Goal: Use online tool/utility: Use online tool/utility

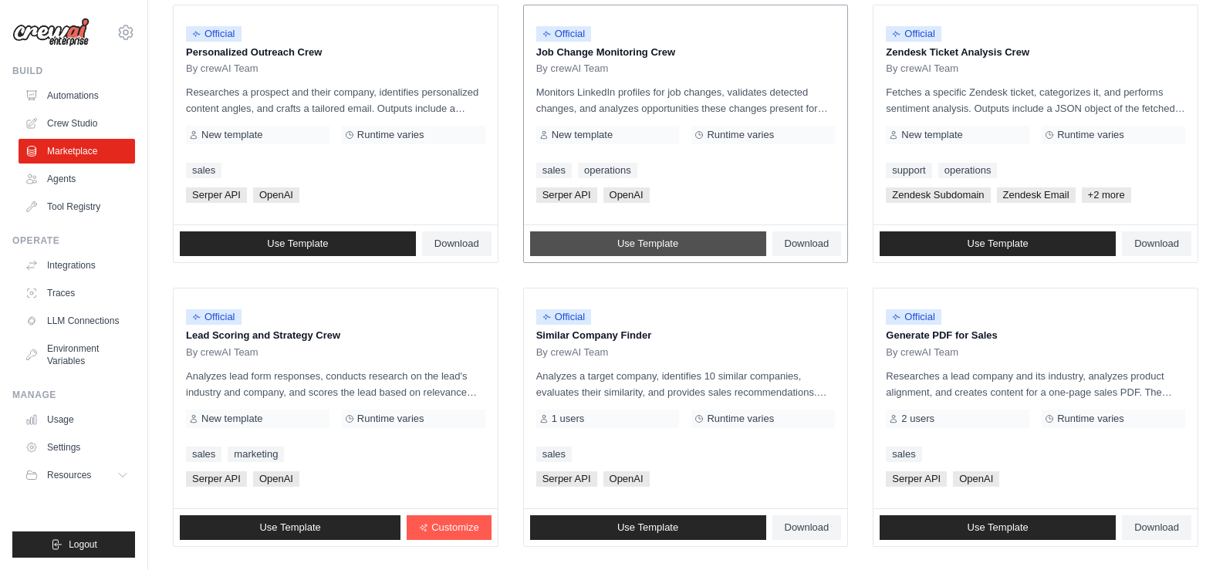
scroll to position [859, 0]
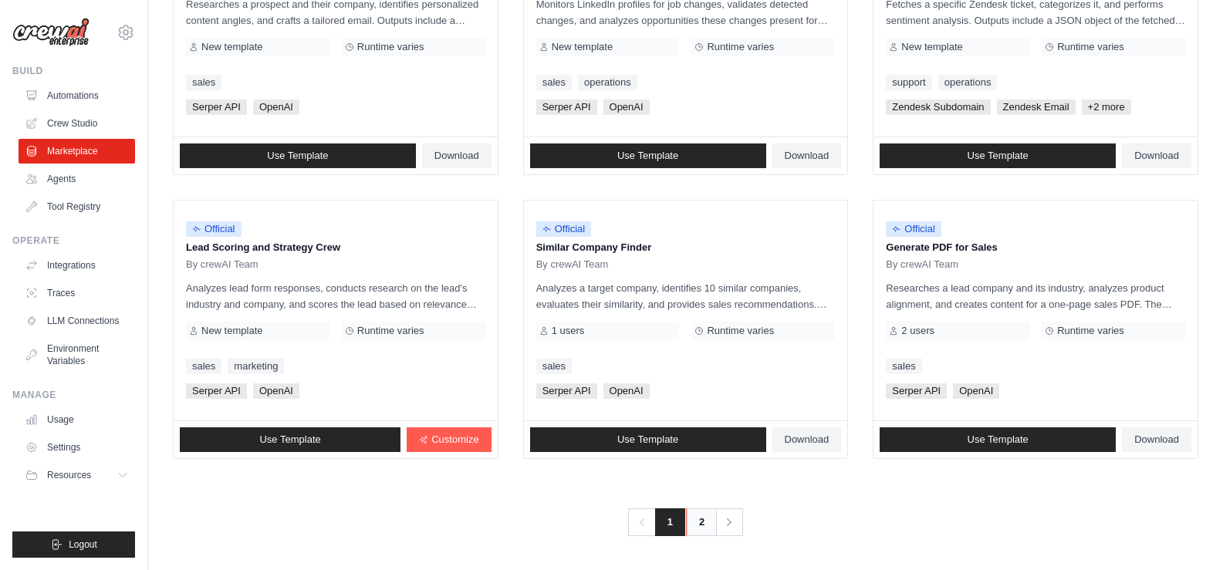
click at [691, 514] on link "2" at bounding box center [701, 522] width 31 height 28
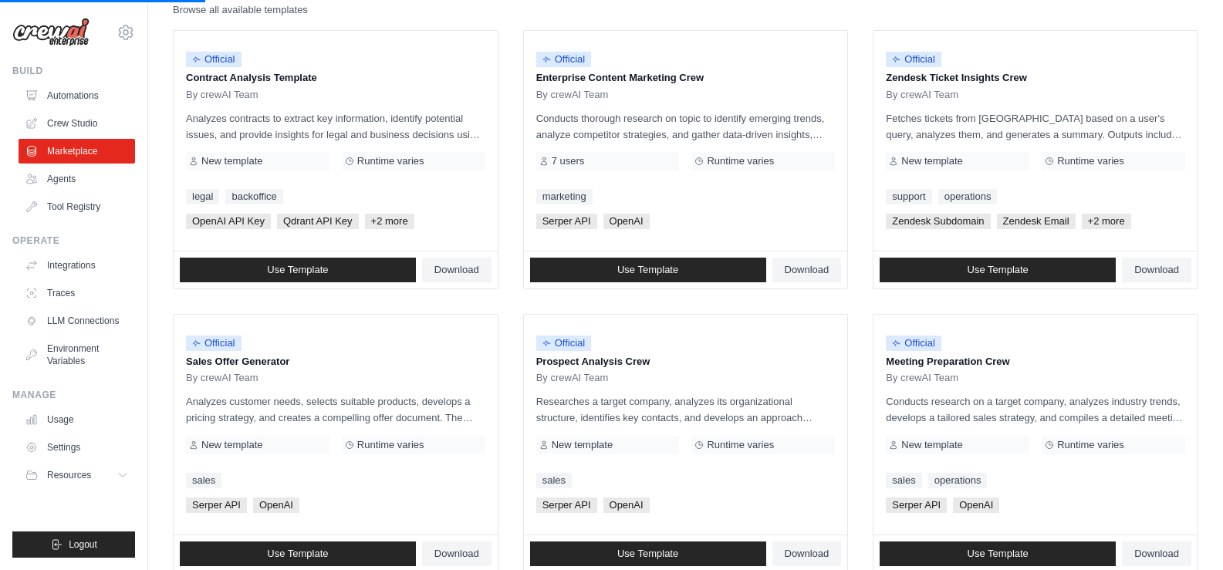
scroll to position [11, 0]
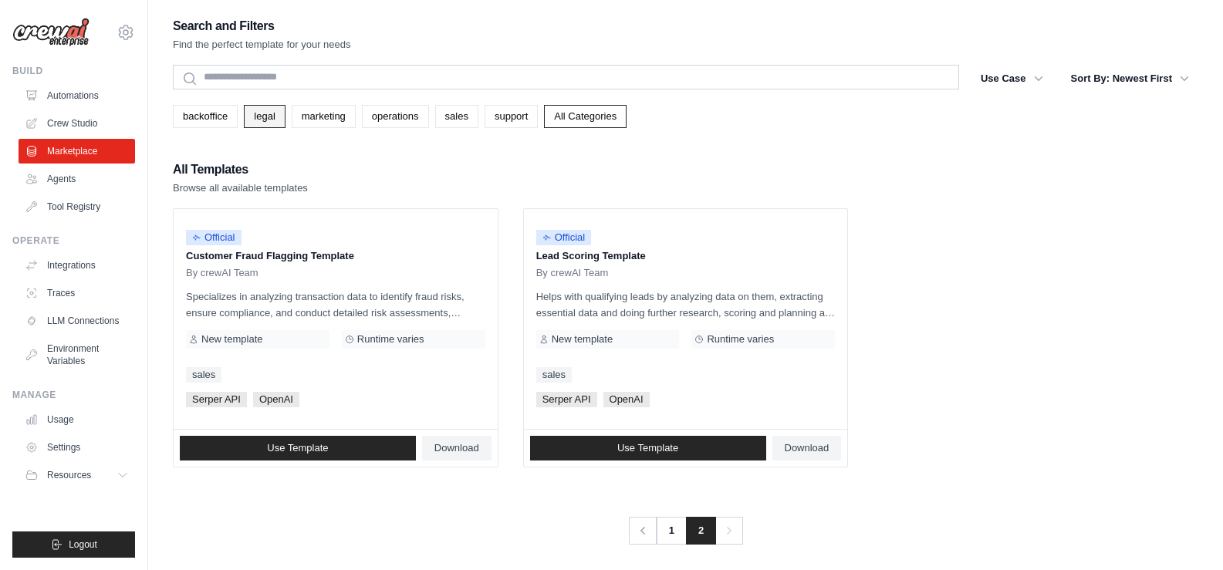
click at [266, 121] on link "legal" at bounding box center [264, 116] width 41 height 23
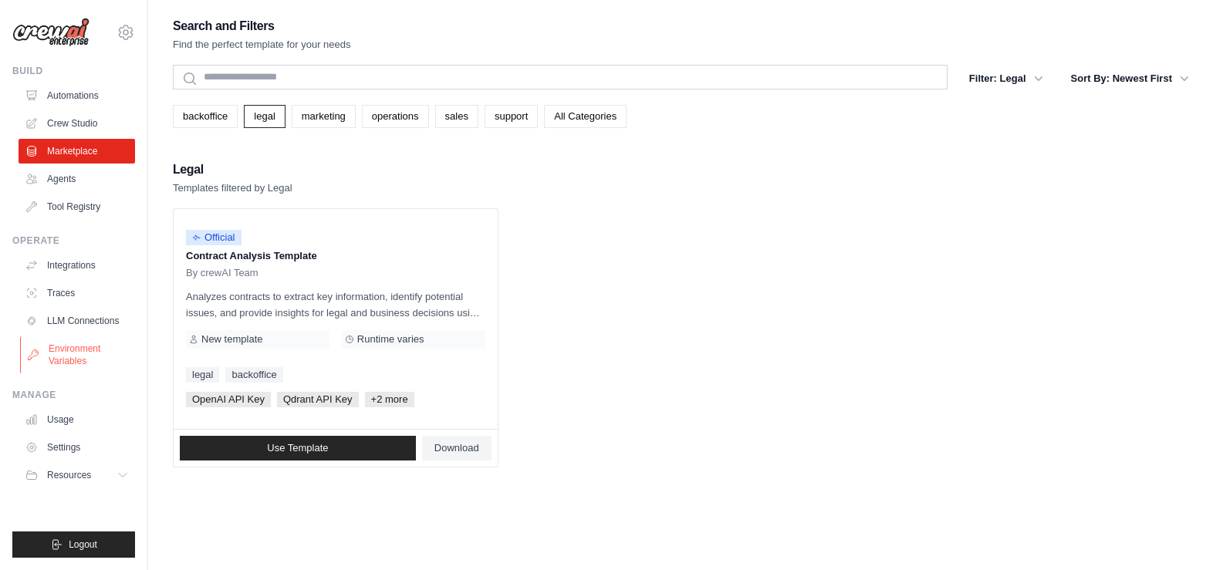
click at [76, 355] on link "Environment Variables" at bounding box center [78, 354] width 116 height 37
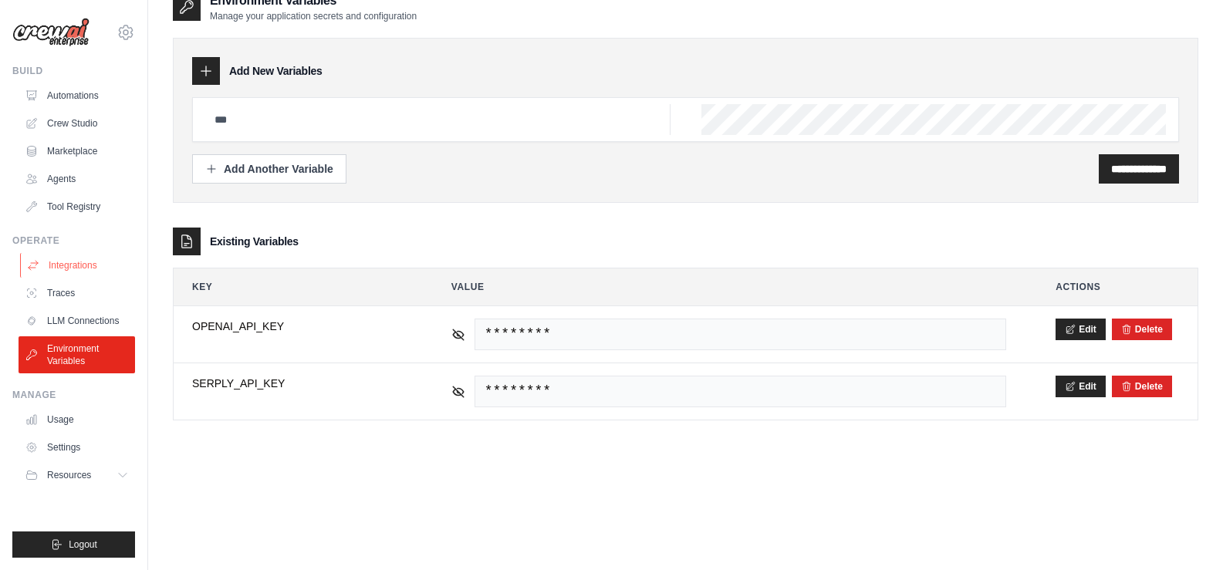
scroll to position [31, 0]
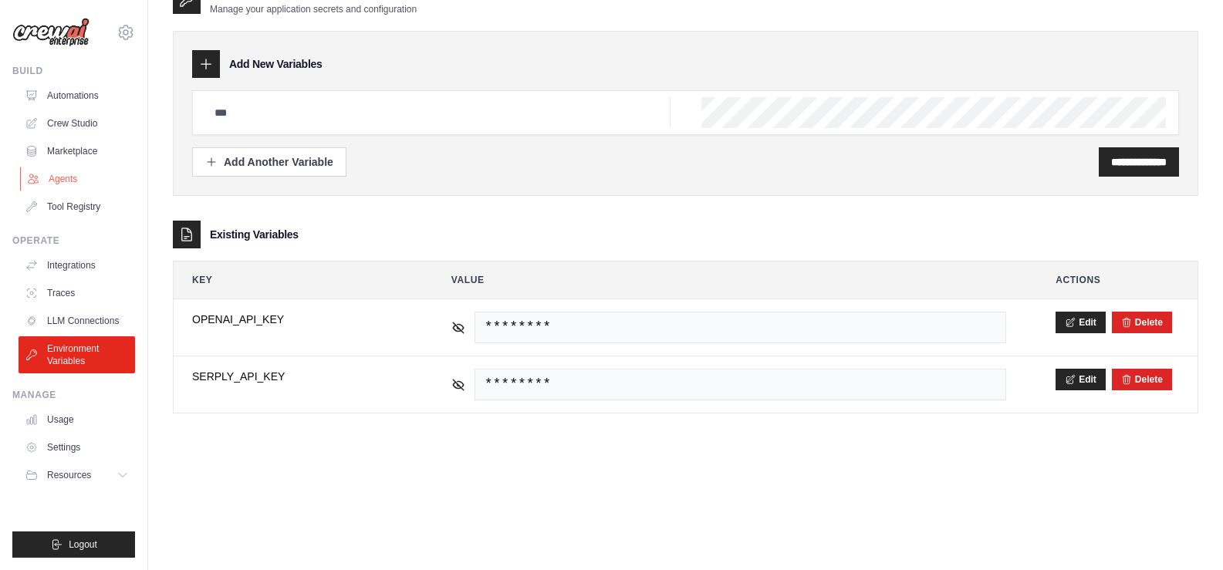
click at [63, 184] on link "Agents" at bounding box center [78, 179] width 116 height 25
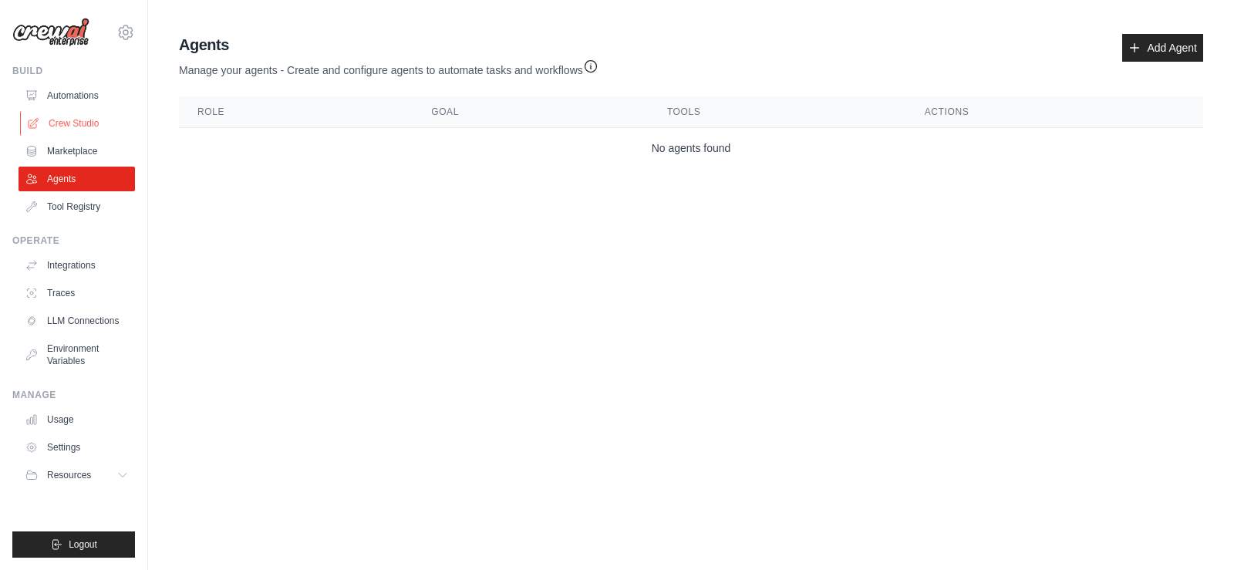
click at [66, 126] on link "Crew Studio" at bounding box center [78, 123] width 116 height 25
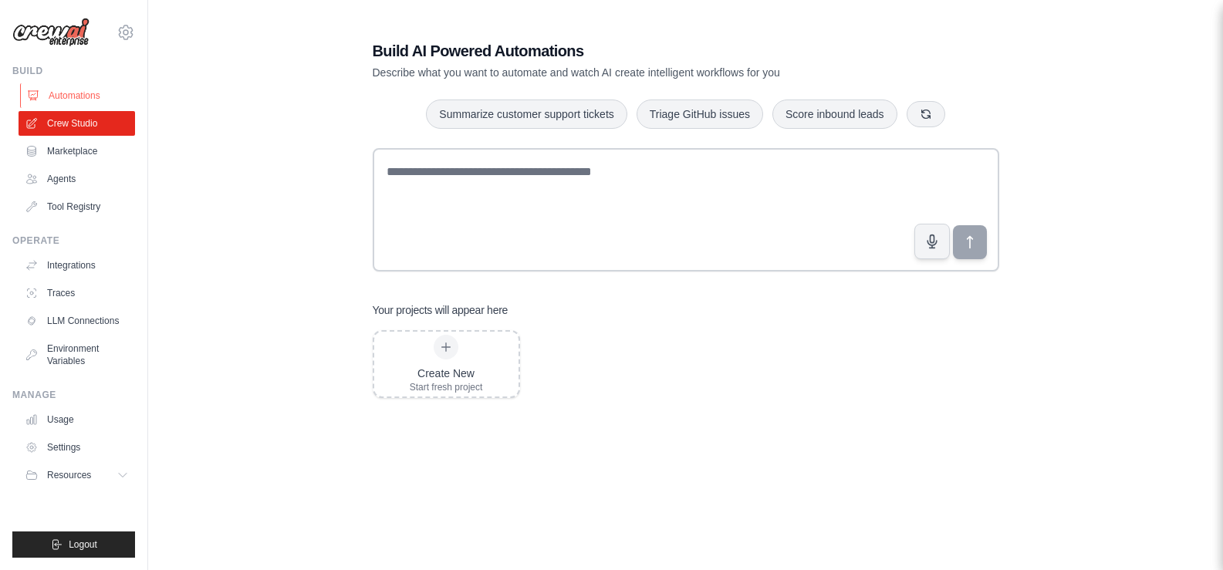
click at [74, 94] on link "Automations" at bounding box center [78, 95] width 116 height 25
click at [77, 95] on link "Automations" at bounding box center [78, 95] width 116 height 25
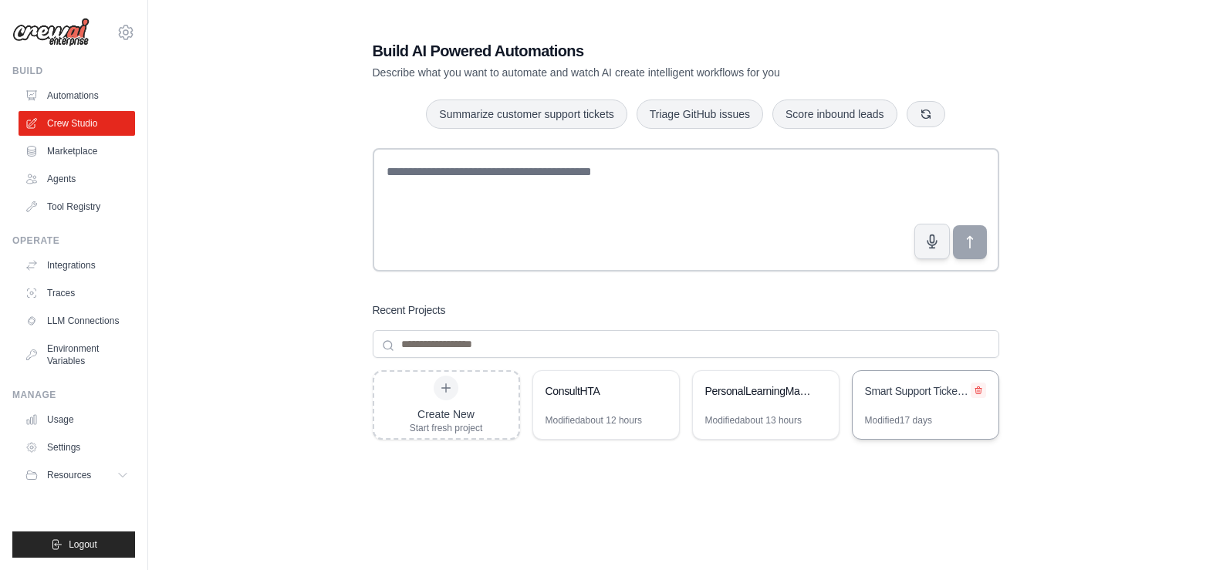
click at [979, 392] on icon at bounding box center [977, 390] width 9 height 9
click at [974, 388] on icon at bounding box center [977, 390] width 9 height 9
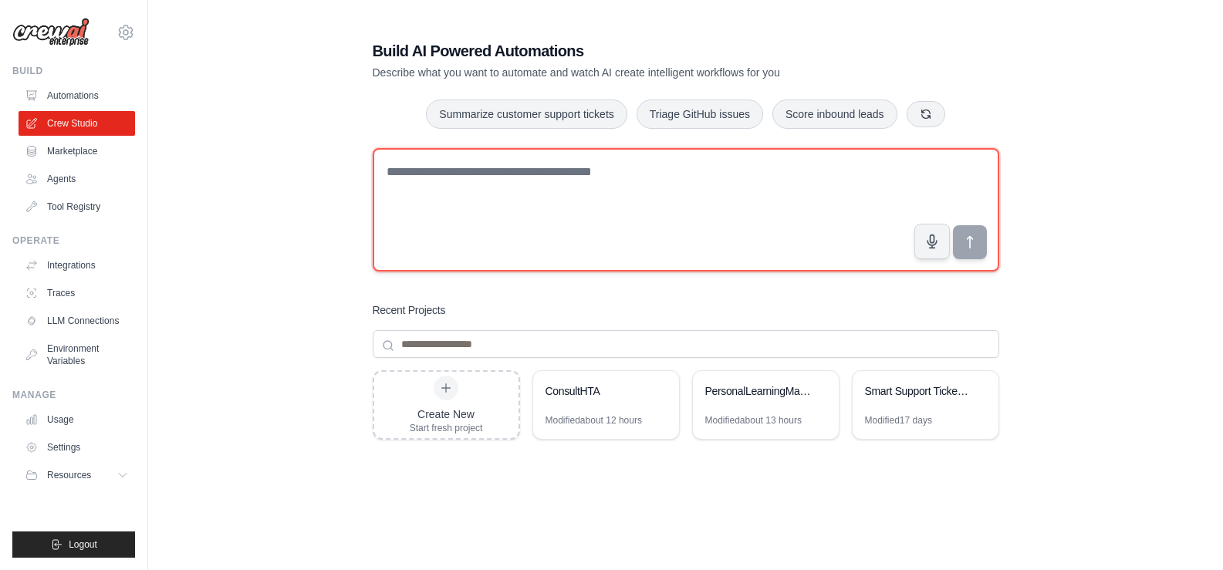
click at [653, 166] on textarea at bounding box center [686, 209] width 626 height 123
paste textarea "**********"
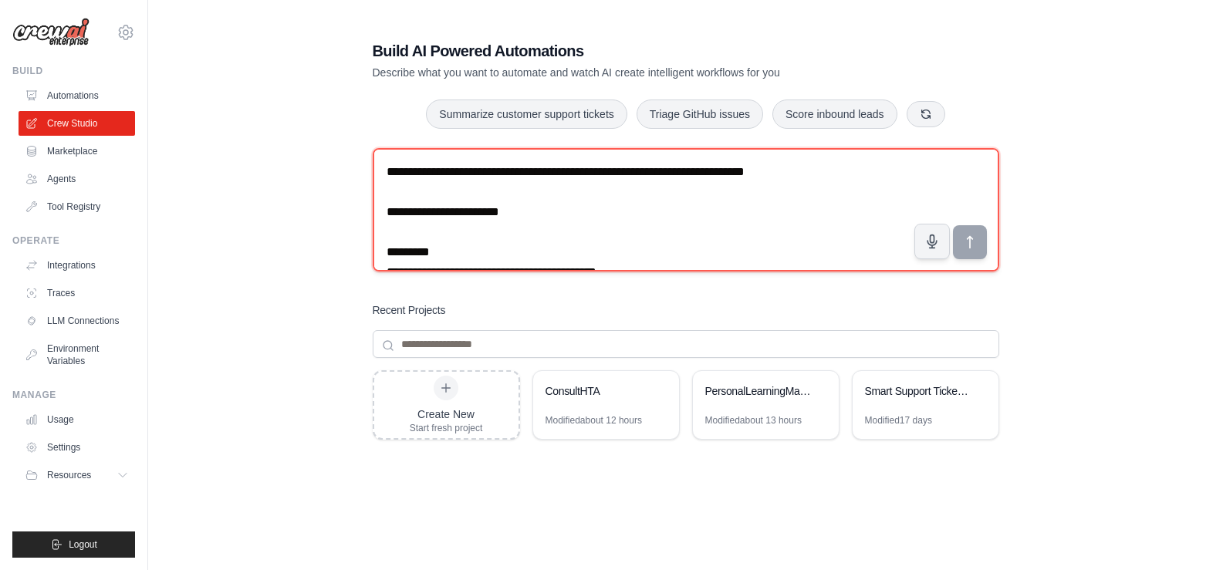
scroll to position [6466, 0]
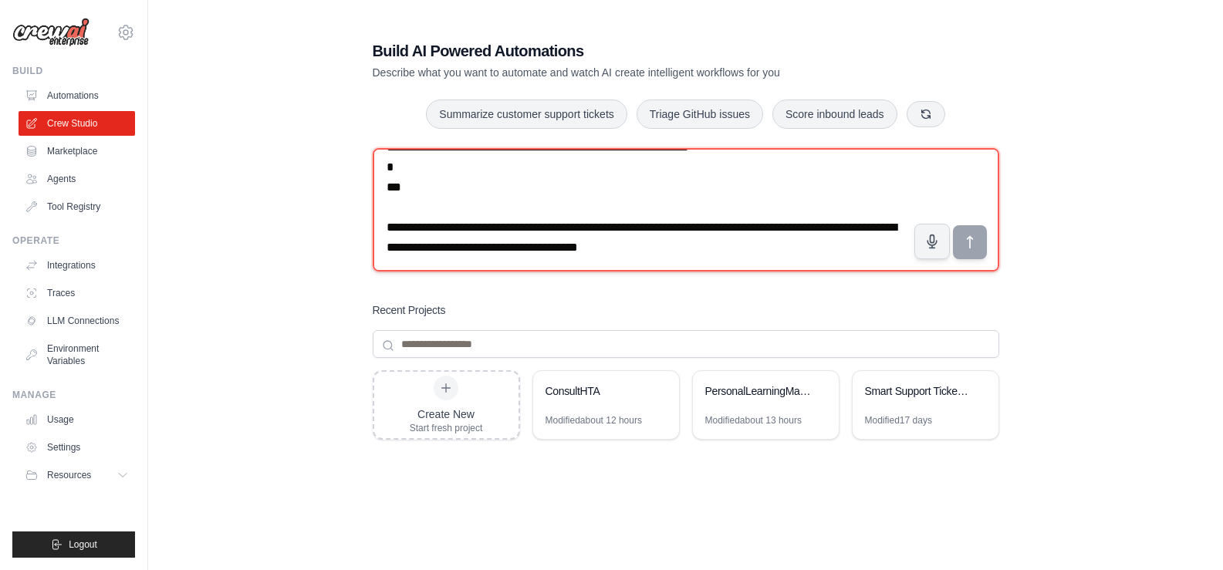
click at [781, 268] on textarea at bounding box center [686, 209] width 626 height 123
drag, startPoint x: 777, startPoint y: 262, endPoint x: 370, endPoint y: 226, distance: 408.1
click at [370, 226] on div "Build AI Powered Automations Describe what you want to automate and watch AI cr…" at bounding box center [685, 328] width 663 height 626
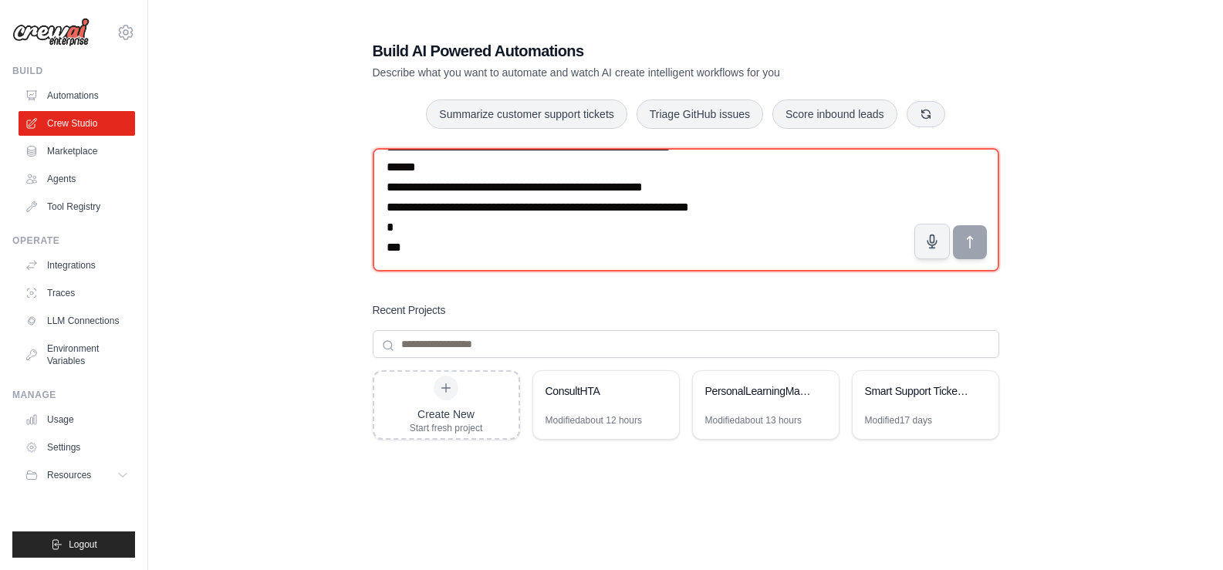
scroll to position [6422, 0]
type textarea "**********"
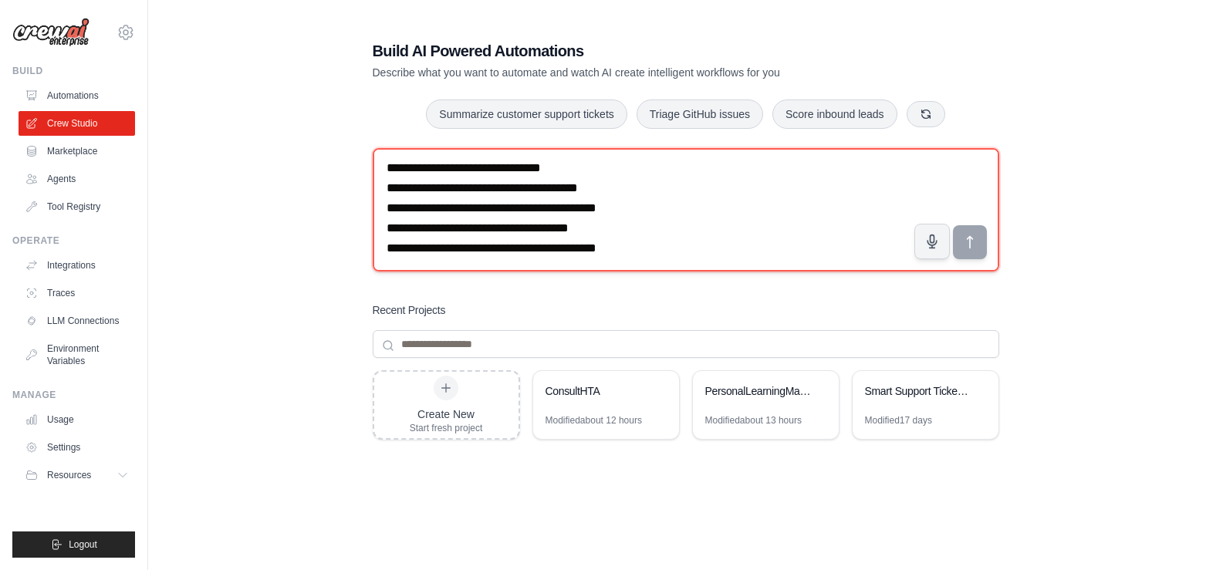
scroll to position [4031, 0]
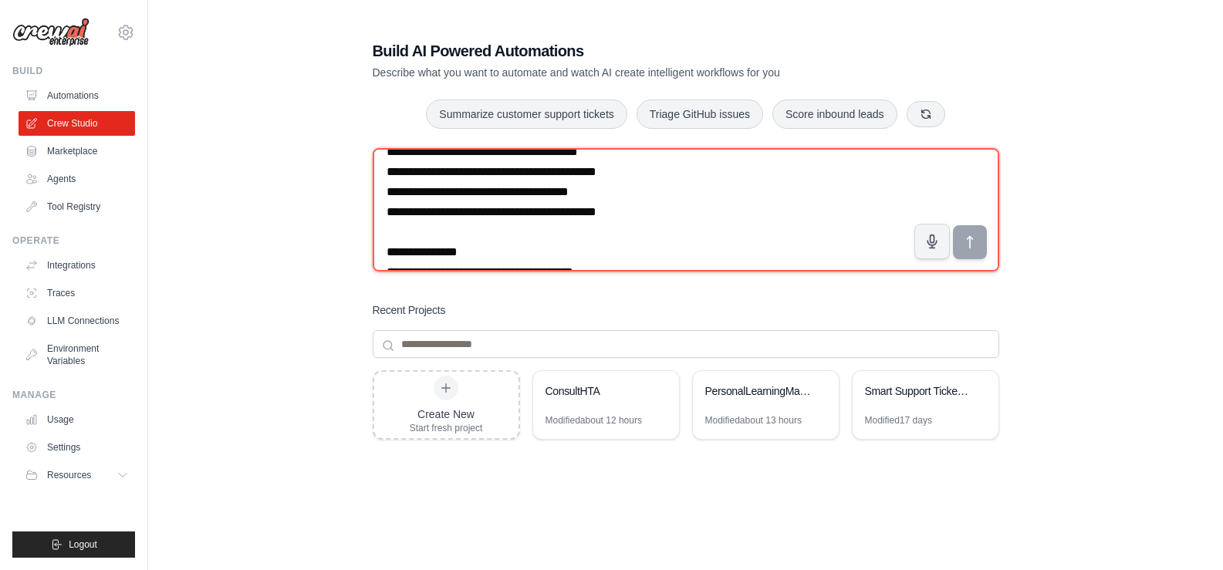
click at [724, 235] on textarea at bounding box center [686, 209] width 626 height 123
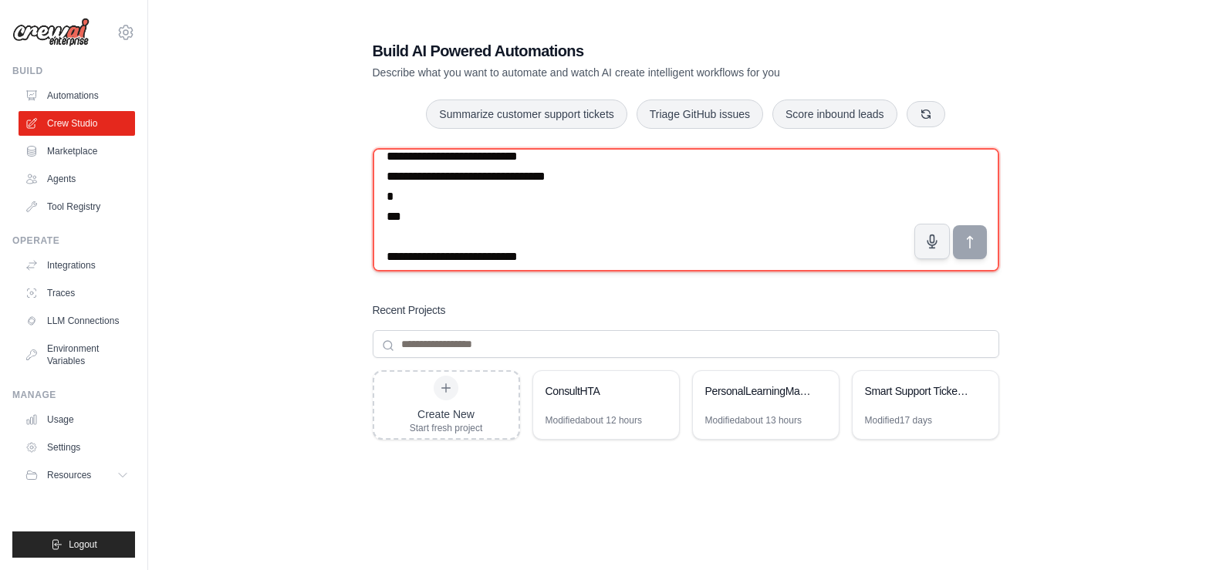
scroll to position [6422, 0]
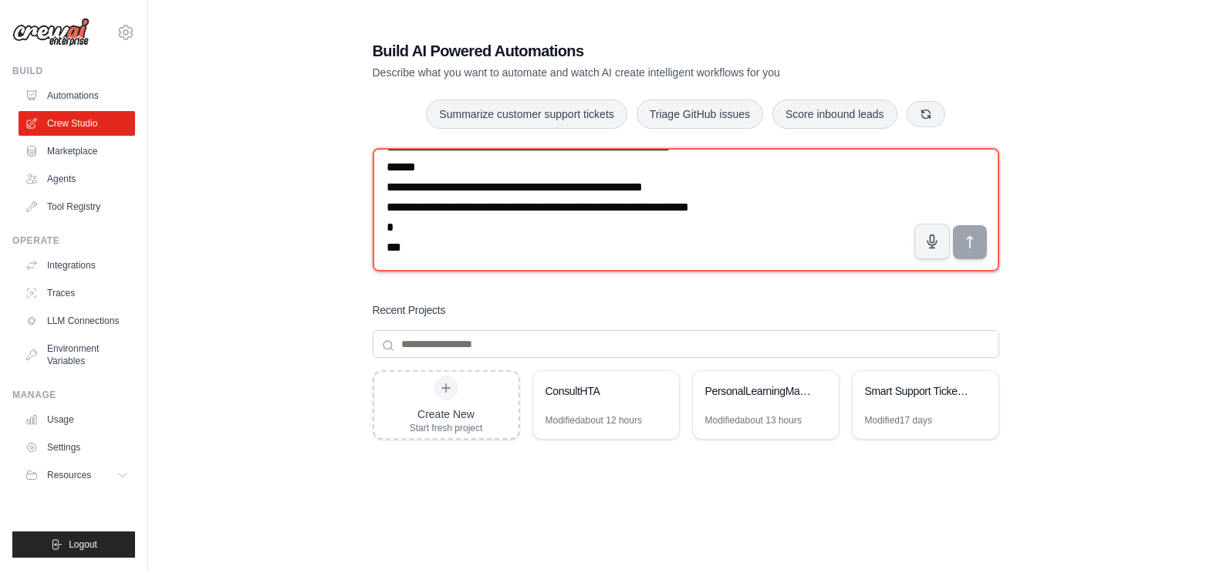
click at [848, 235] on textarea at bounding box center [686, 209] width 626 height 123
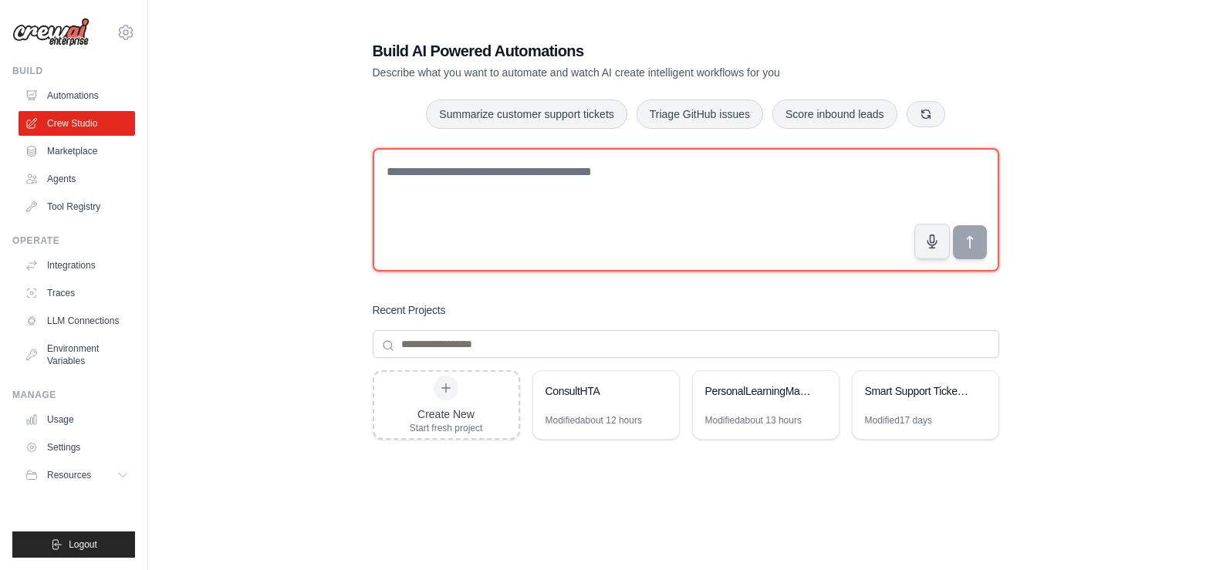
scroll to position [0, 0]
type textarea "*"
click at [555, 151] on textarea at bounding box center [686, 209] width 626 height 123
paste textarea "**********"
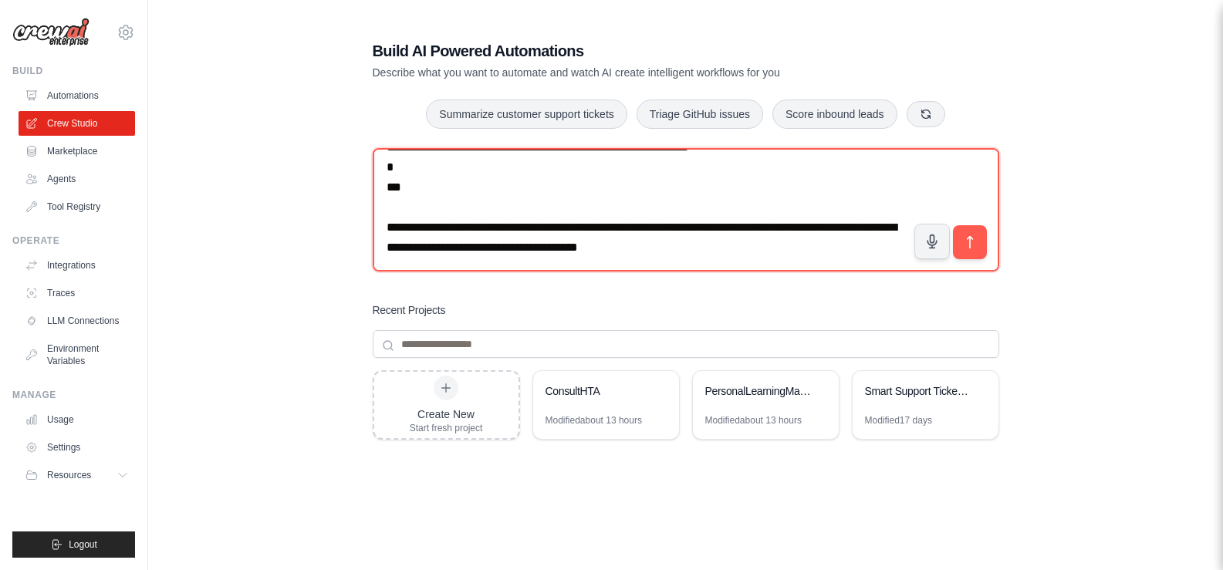
scroll to position [6483, 0]
drag, startPoint x: 771, startPoint y: 264, endPoint x: 356, endPoint y: 231, distance: 416.3
click at [356, 231] on div "Build AI Powered Automations Describe what you want to automate and watch AI cr…" at bounding box center [685, 328] width 663 height 626
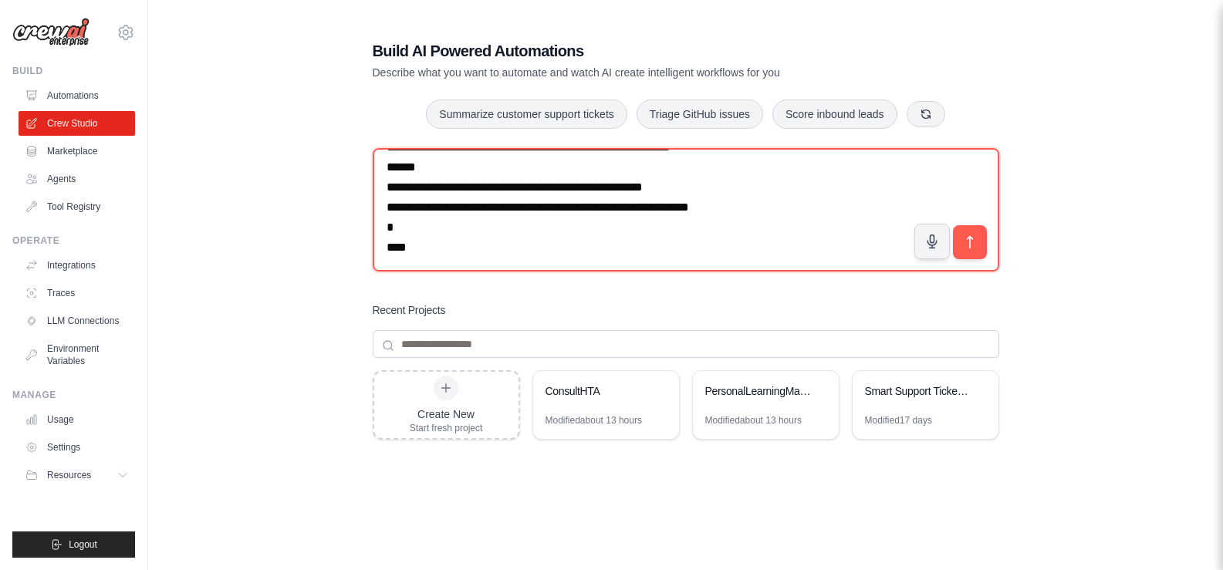
scroll to position [6442, 0]
type textarea "**********"
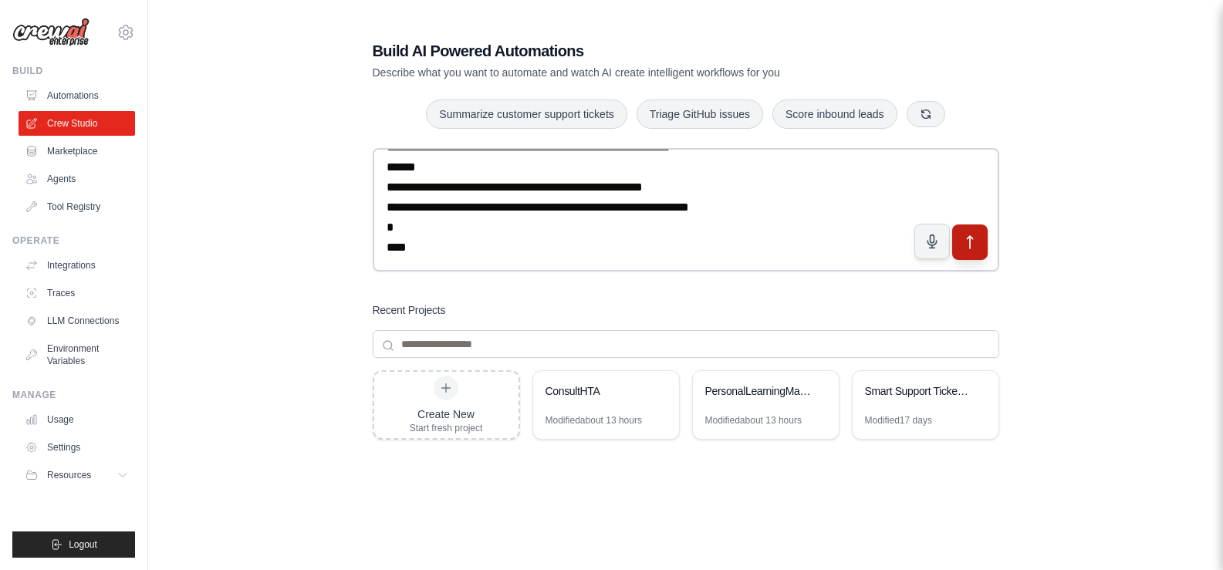
click at [976, 236] on icon "submit" at bounding box center [969, 242] width 16 height 16
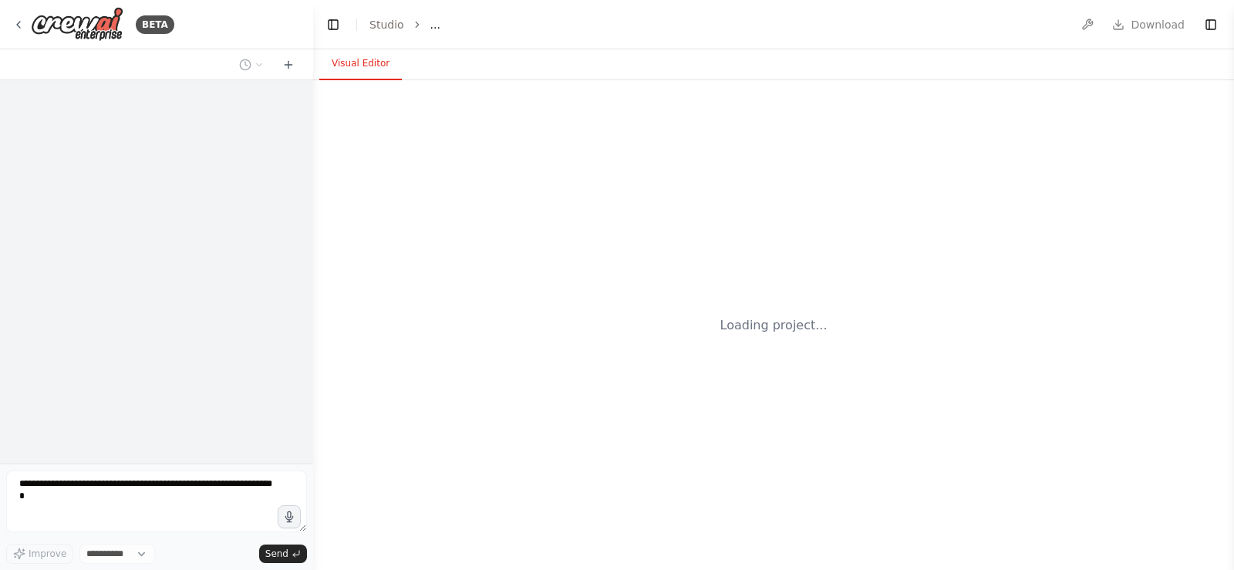
select select "****"
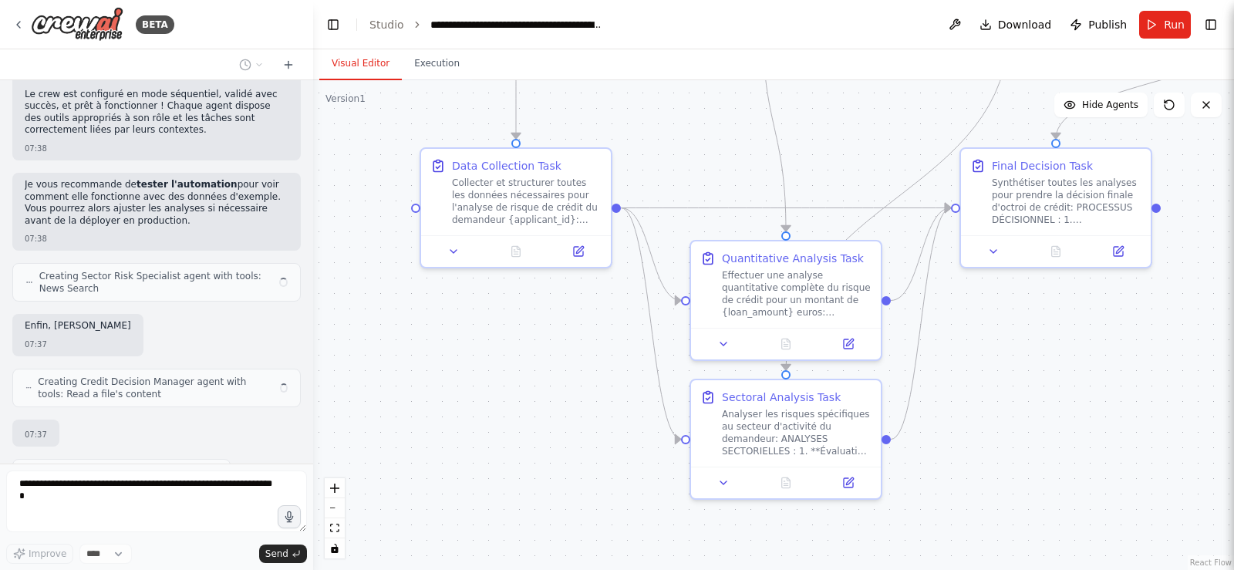
scroll to position [5720, 0]
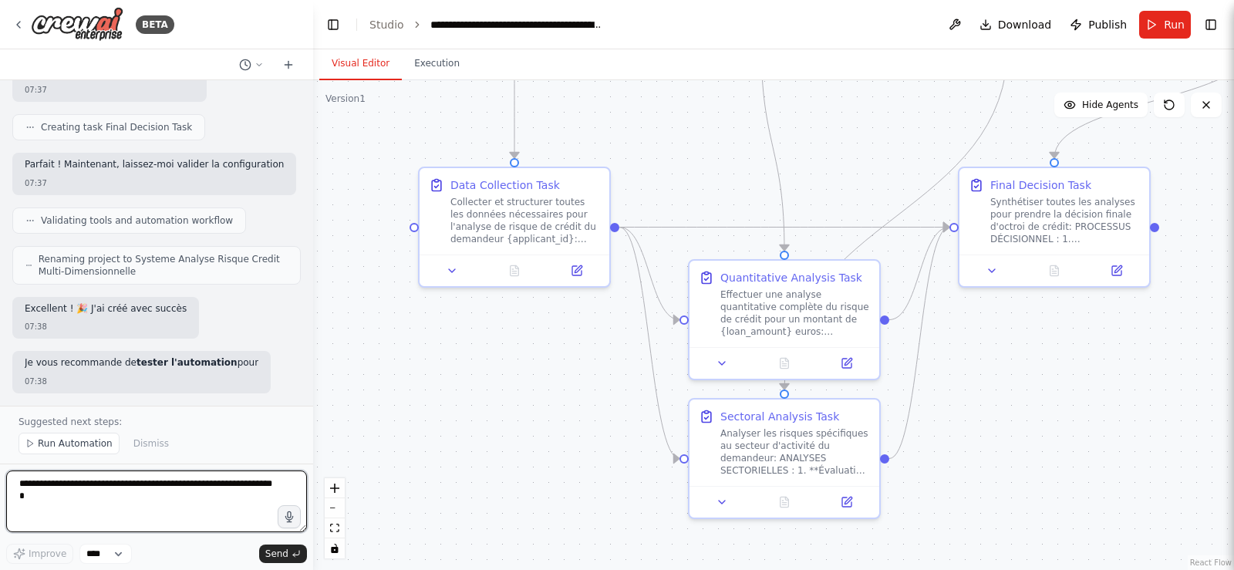
drag, startPoint x: 916, startPoint y: 382, endPoint x: 939, endPoint y: 97, distance: 285.5
click at [942, 88] on div ".deletable-edge-delete-btn { width: 20px; height: 20px; border: 0px solid #ffff…" at bounding box center [773, 325] width 921 height 490
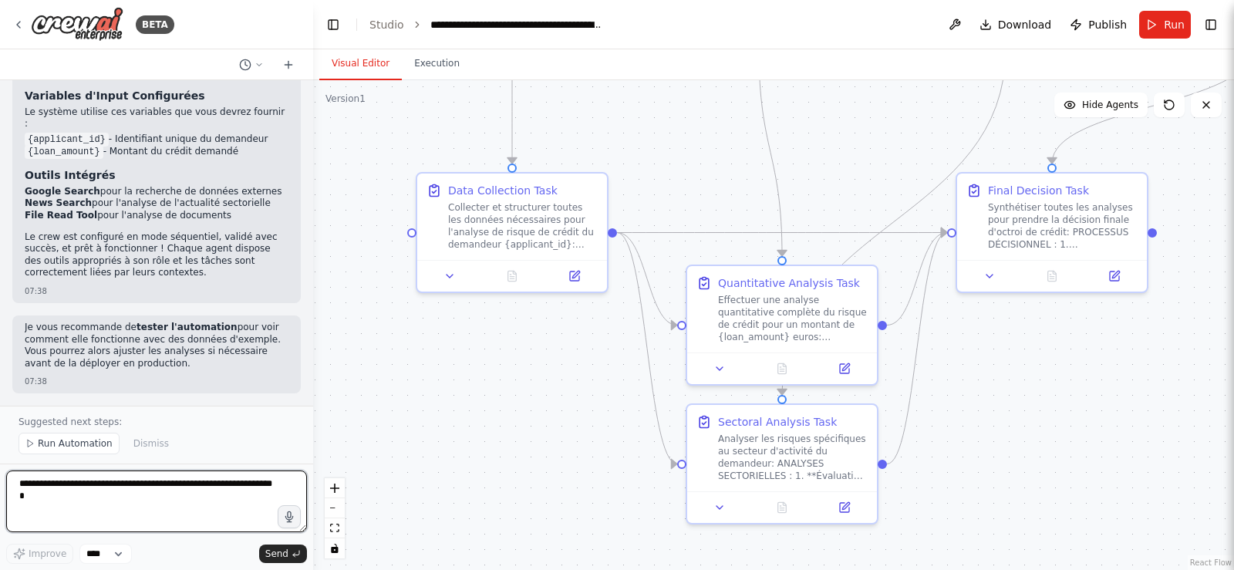
scroll to position [5582, 0]
click at [93, 434] on button "Run Automation" at bounding box center [69, 444] width 101 height 22
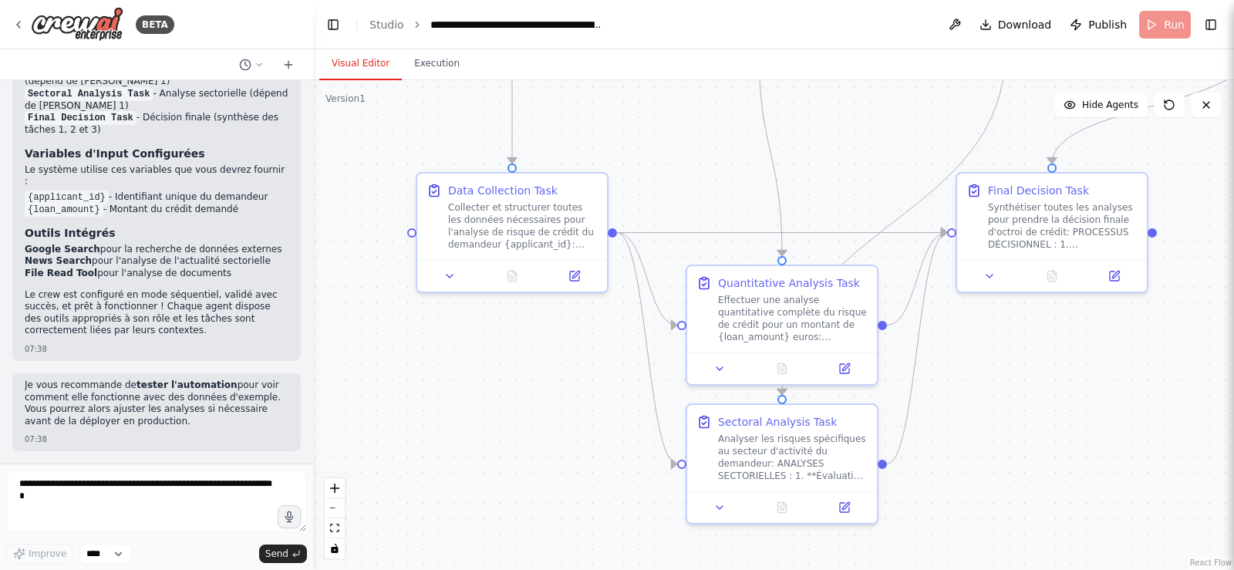
scroll to position [5524, 0]
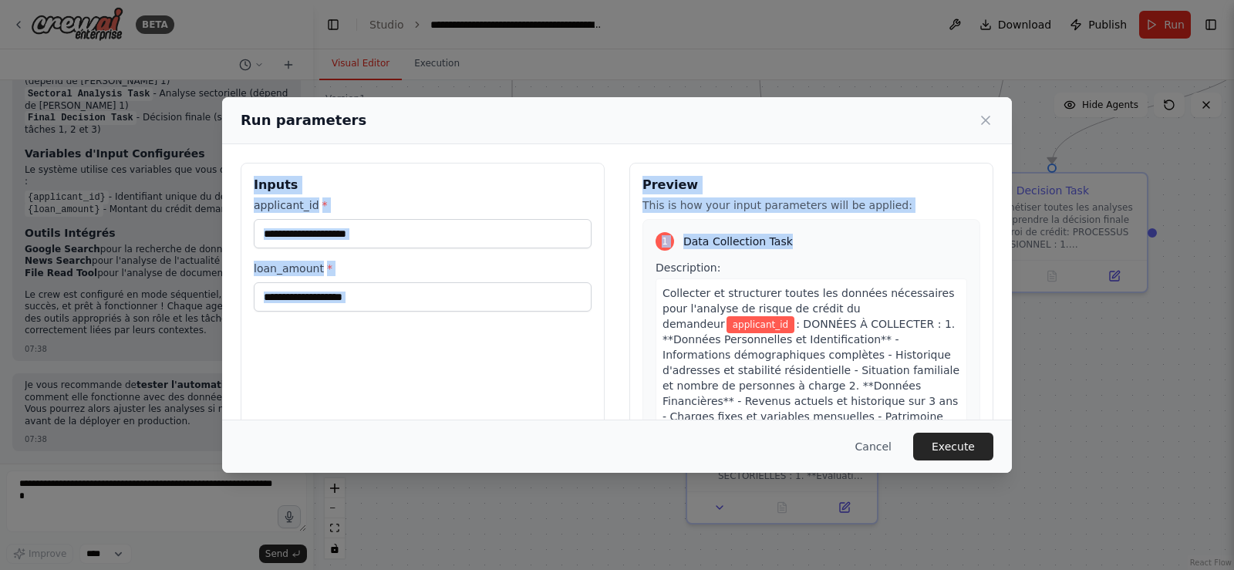
drag, startPoint x: 844, startPoint y: 121, endPoint x: 869, endPoint y: 216, distance: 98.2
click at [869, 218] on div "Run parameters Inputs applicant_id * loan_amount * Preview This is how your inp…" at bounding box center [617, 285] width 790 height 376
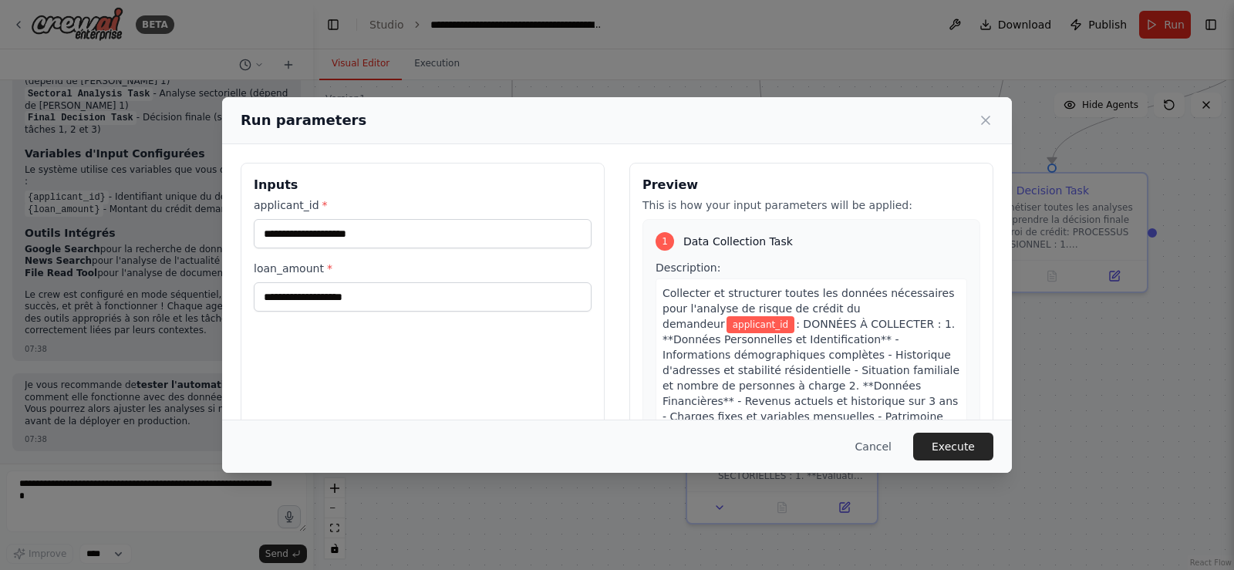
click at [896, 130] on div "Run parameters" at bounding box center [617, 121] width 753 height 22
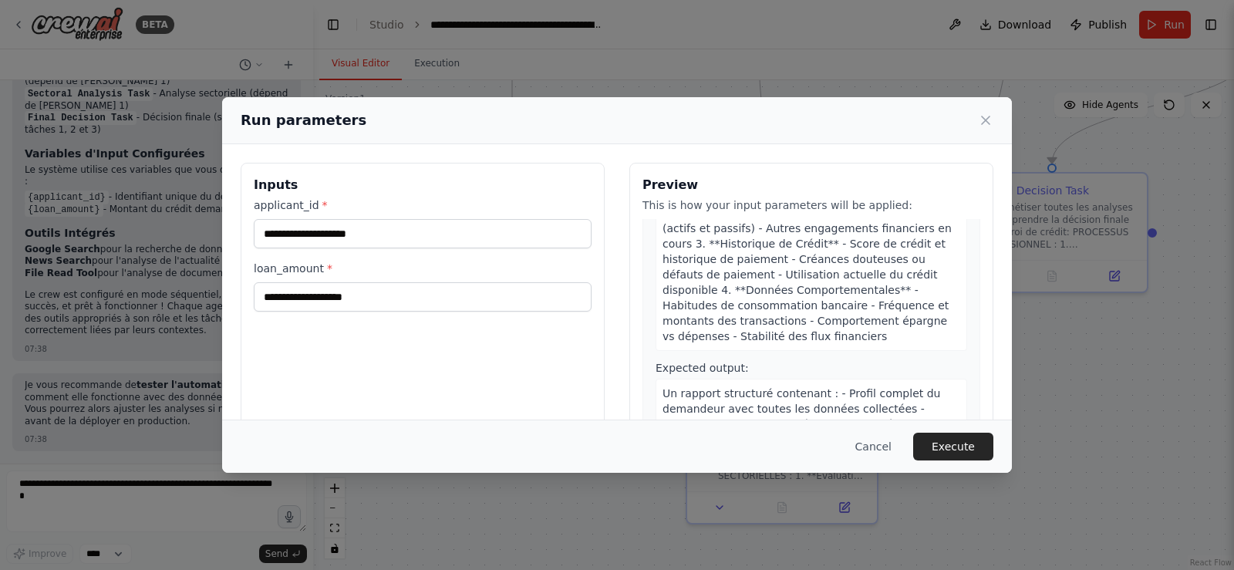
scroll to position [231, 0]
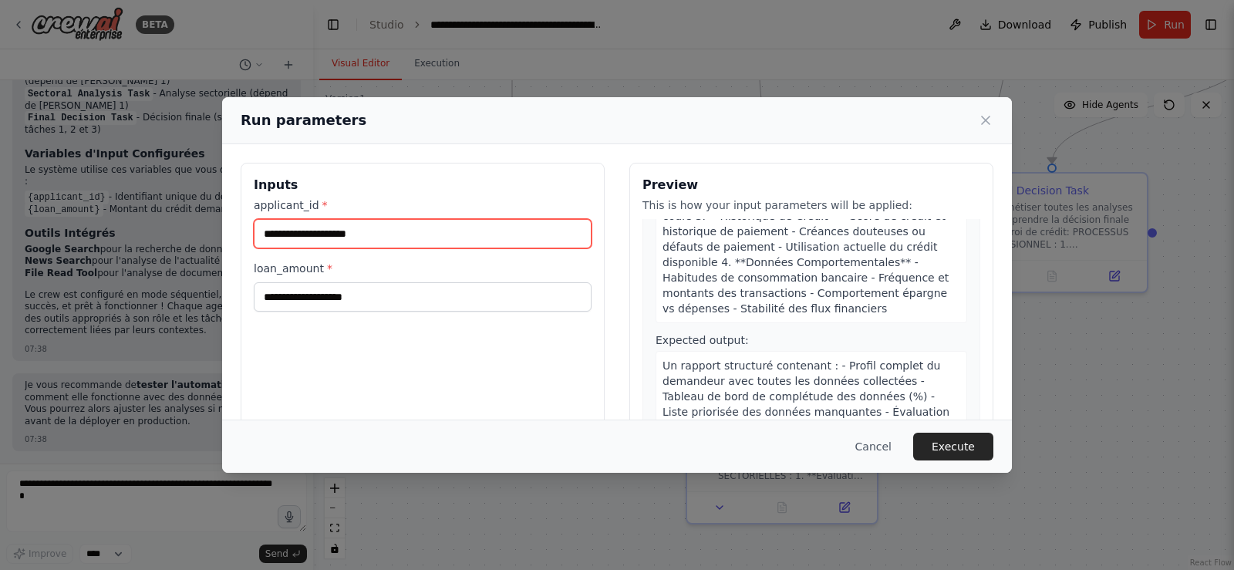
click at [421, 234] on input "applicant_id *" at bounding box center [423, 233] width 338 height 29
paste input "**********"
type input "**********"
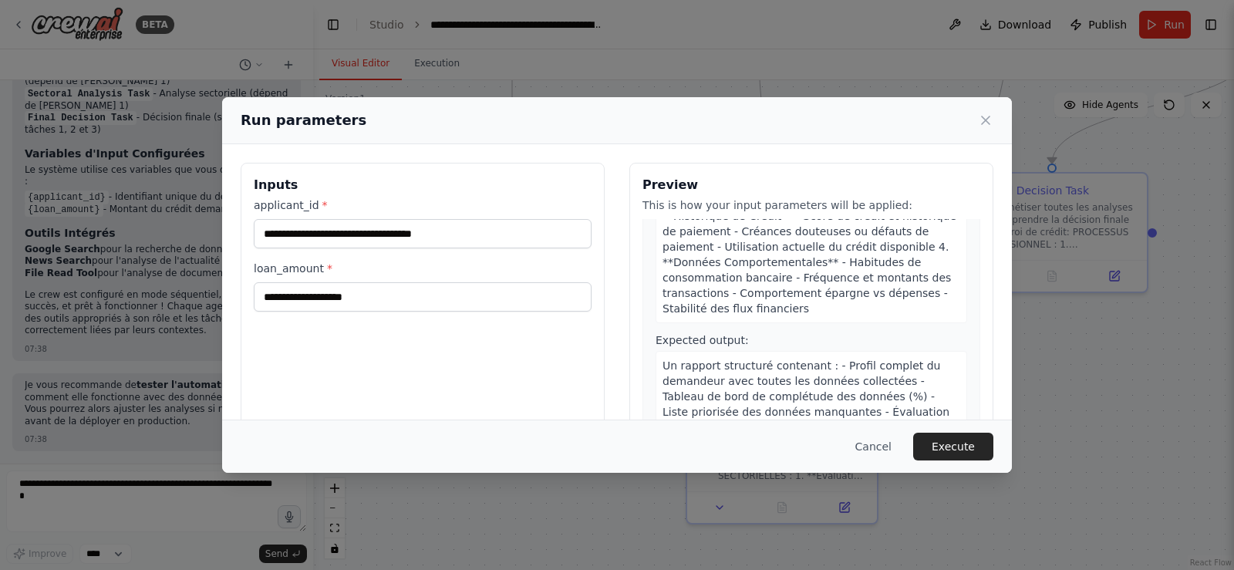
click at [342, 183] on h3 "Inputs" at bounding box center [423, 185] width 338 height 19
click at [354, 310] on input "loan_amount *" at bounding box center [423, 296] width 338 height 29
paste input "**********"
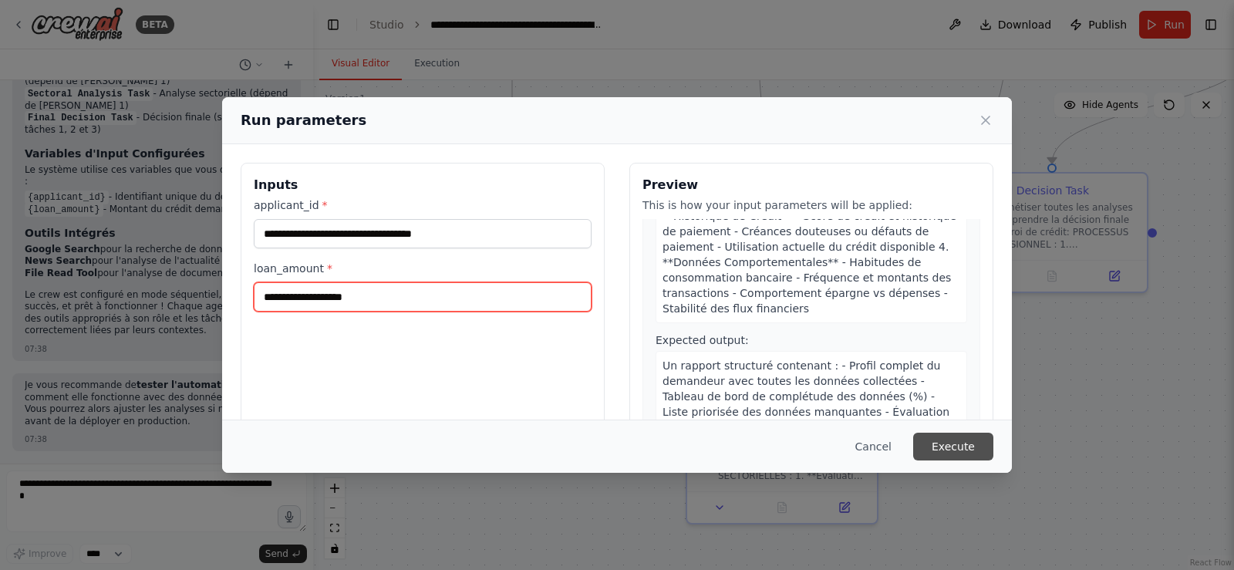
type input "**********"
click at [945, 439] on button "Execute" at bounding box center [953, 447] width 80 height 28
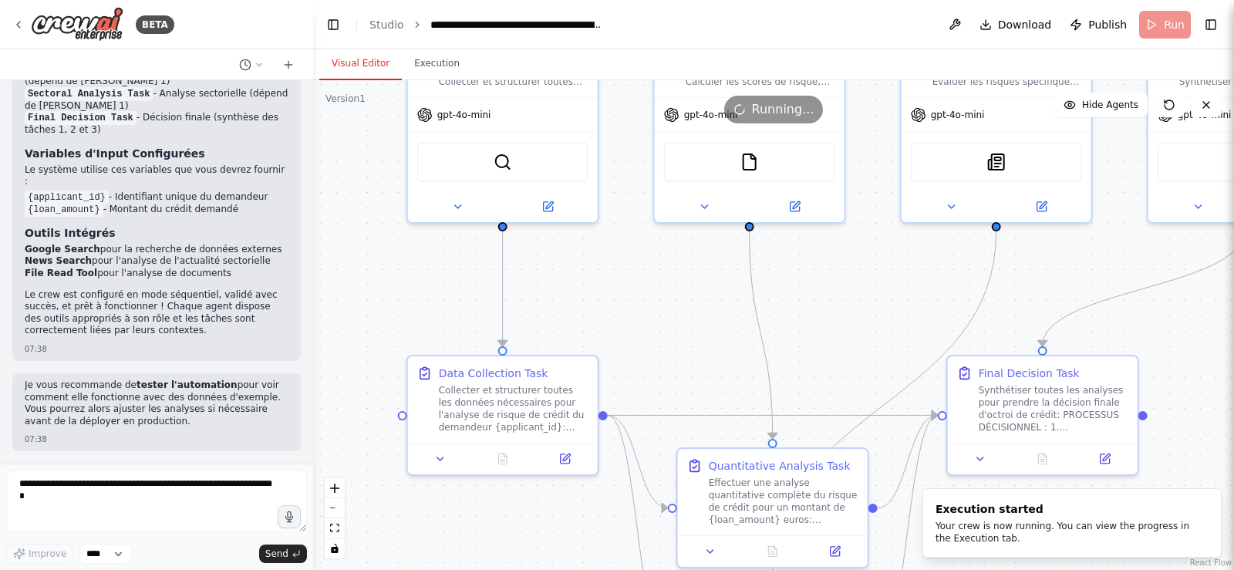
drag, startPoint x: 663, startPoint y: 143, endPoint x: 653, endPoint y: 377, distance: 234.0
click at [653, 377] on div ".deletable-edge-delete-btn { width: 20px; height: 20px; border: 0px solid #ffff…" at bounding box center [773, 325] width 921 height 490
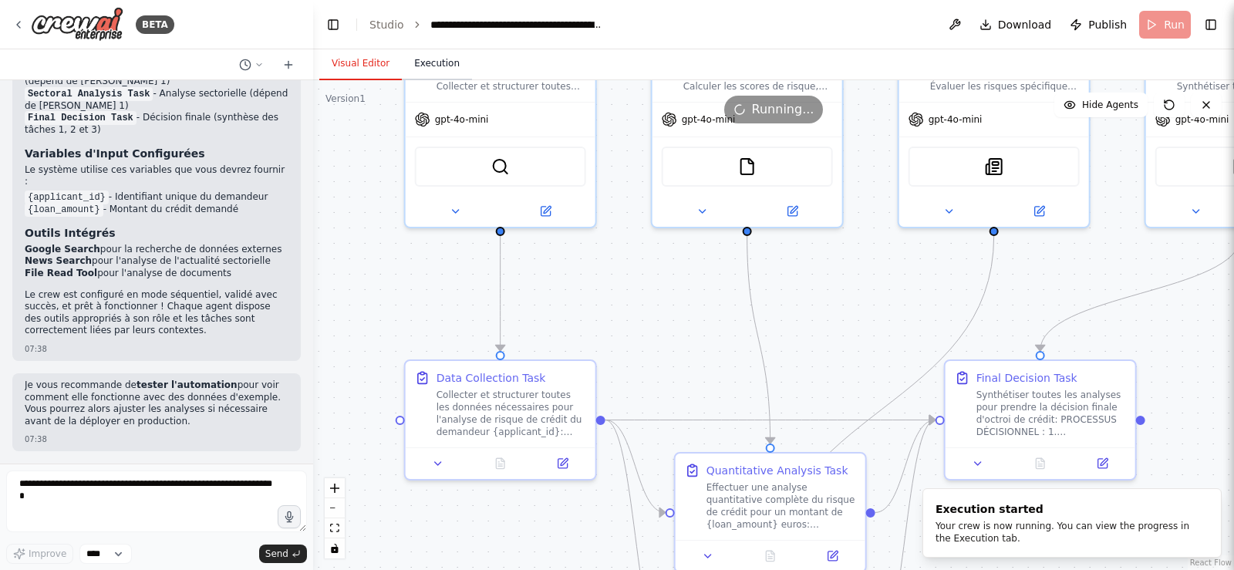
click at [435, 58] on button "Execution" at bounding box center [437, 64] width 70 height 32
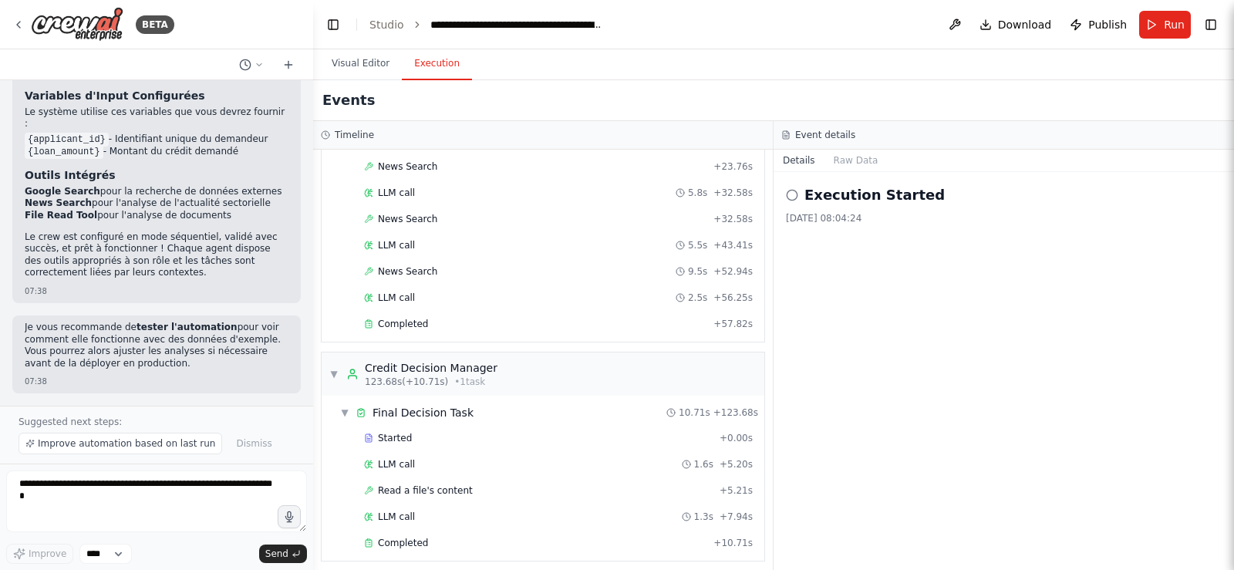
scroll to position [1075, 0]
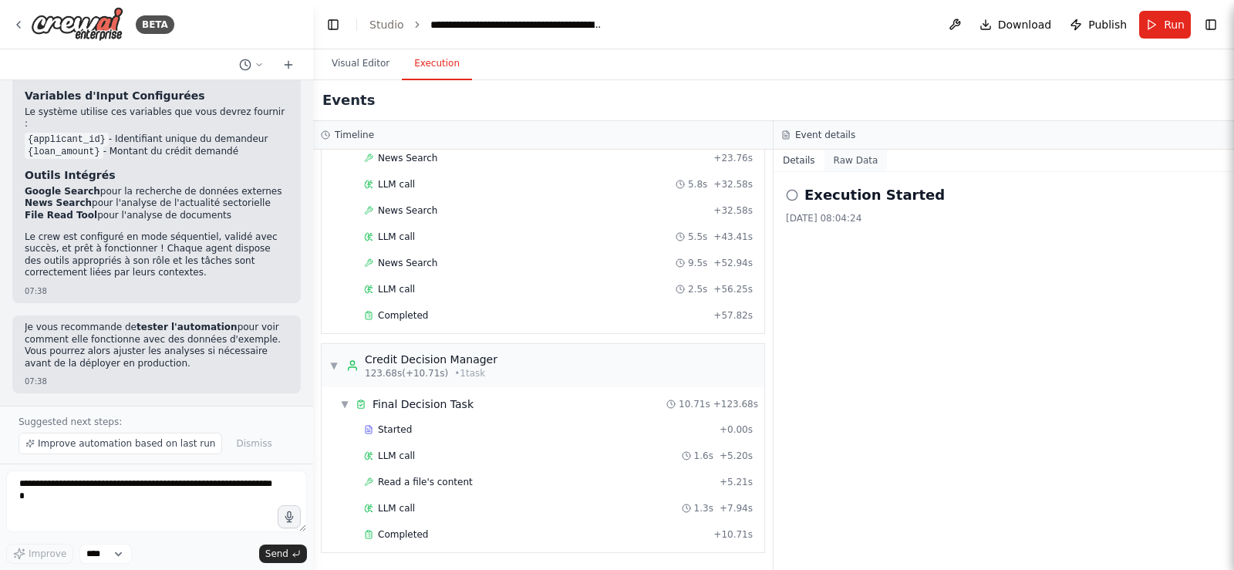
click at [847, 158] on button "Raw Data" at bounding box center [856, 161] width 63 height 22
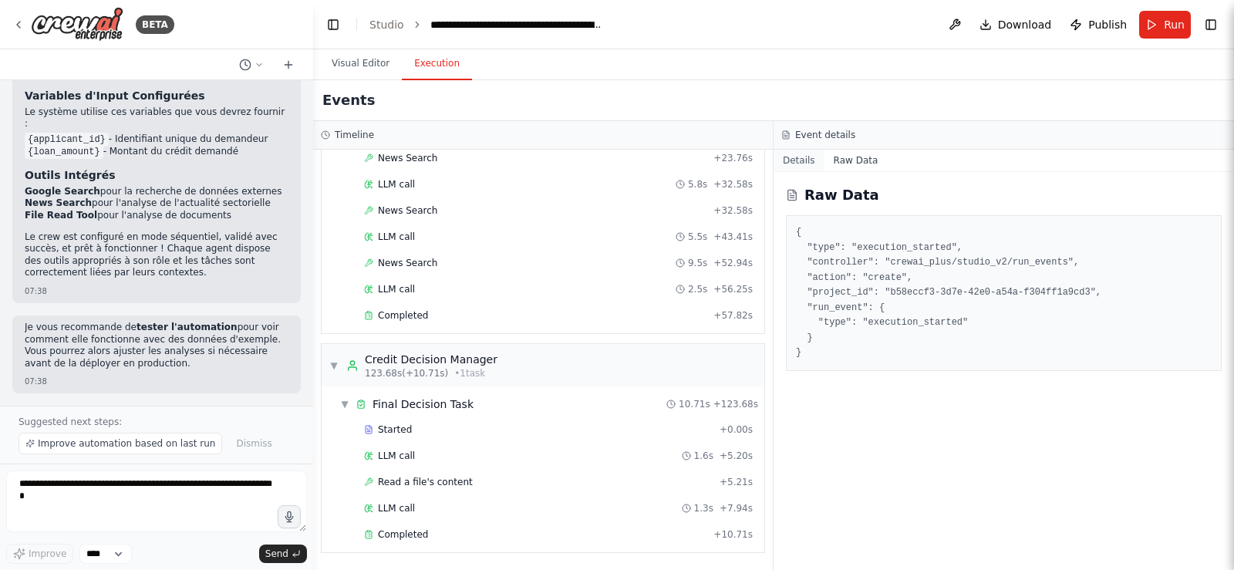
click at [808, 160] on button "Details" at bounding box center [799, 161] width 51 height 22
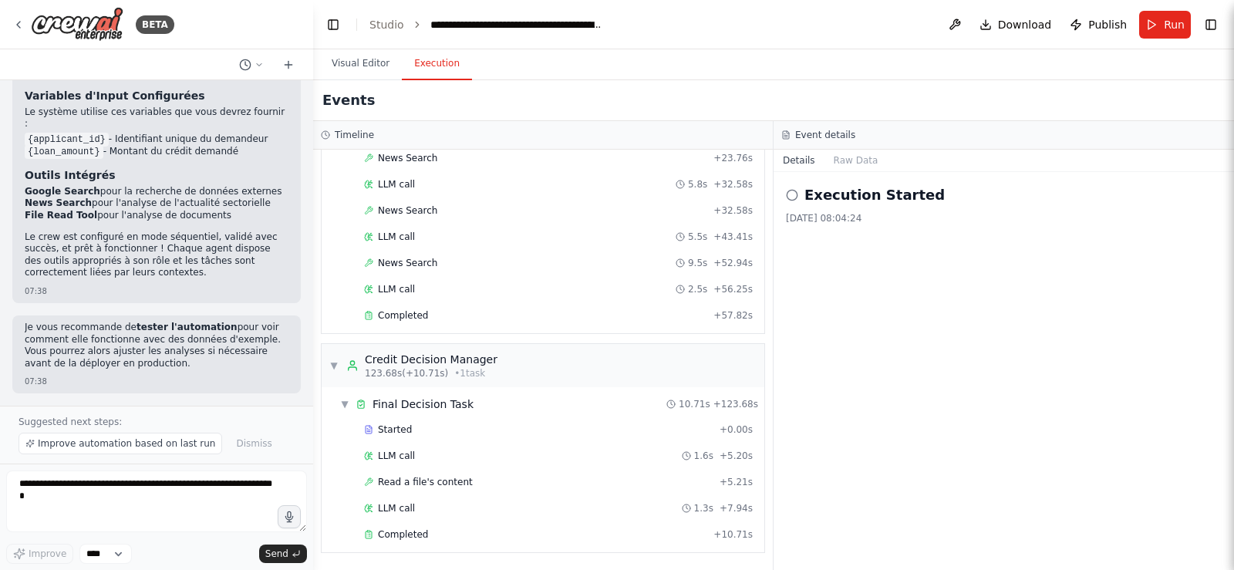
click at [826, 198] on h2 "Execution Started" at bounding box center [875, 195] width 140 height 22
click at [795, 192] on icon at bounding box center [792, 195] width 12 height 12
click at [795, 193] on icon at bounding box center [792, 195] width 12 height 12
click at [874, 158] on button "Raw Data" at bounding box center [856, 161] width 63 height 22
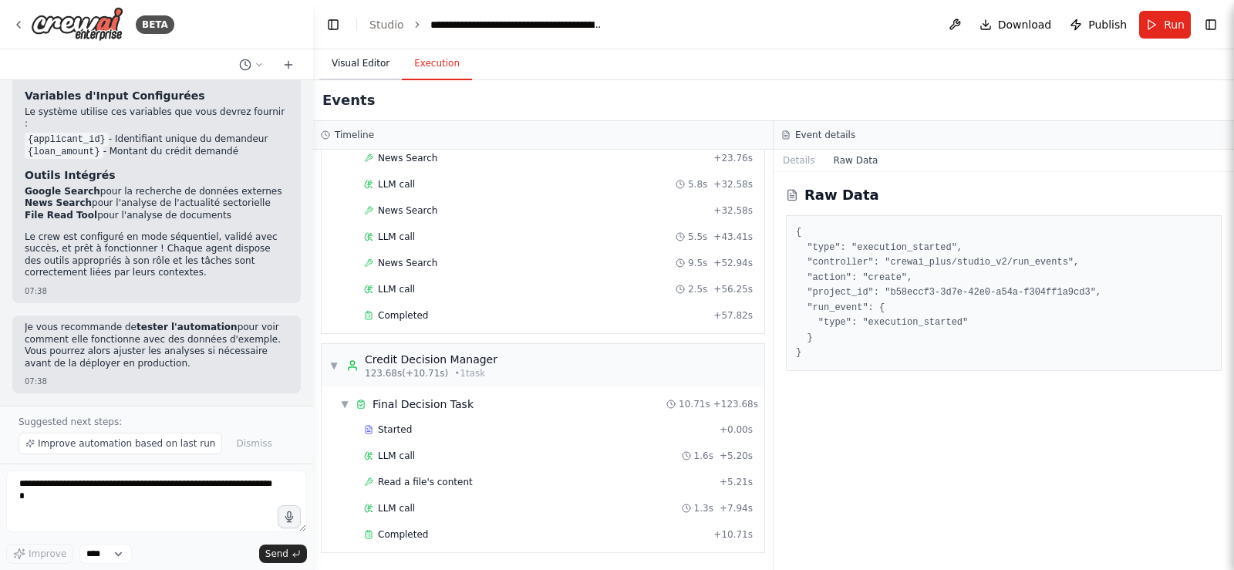
click at [357, 60] on button "Visual Editor" at bounding box center [360, 64] width 83 height 32
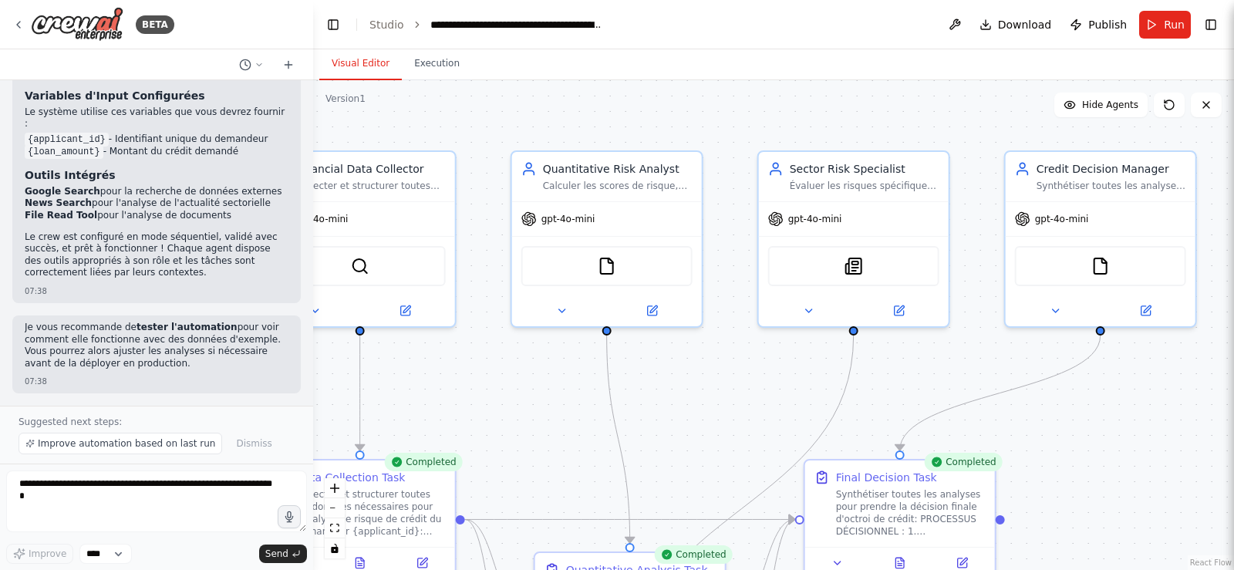
drag, startPoint x: 1189, startPoint y: 343, endPoint x: 1060, endPoint y: 433, distance: 156.8
click at [1052, 441] on div ".deletable-edge-delete-btn { width: 20px; height: 20px; border: 0px solid #ffff…" at bounding box center [773, 325] width 921 height 490
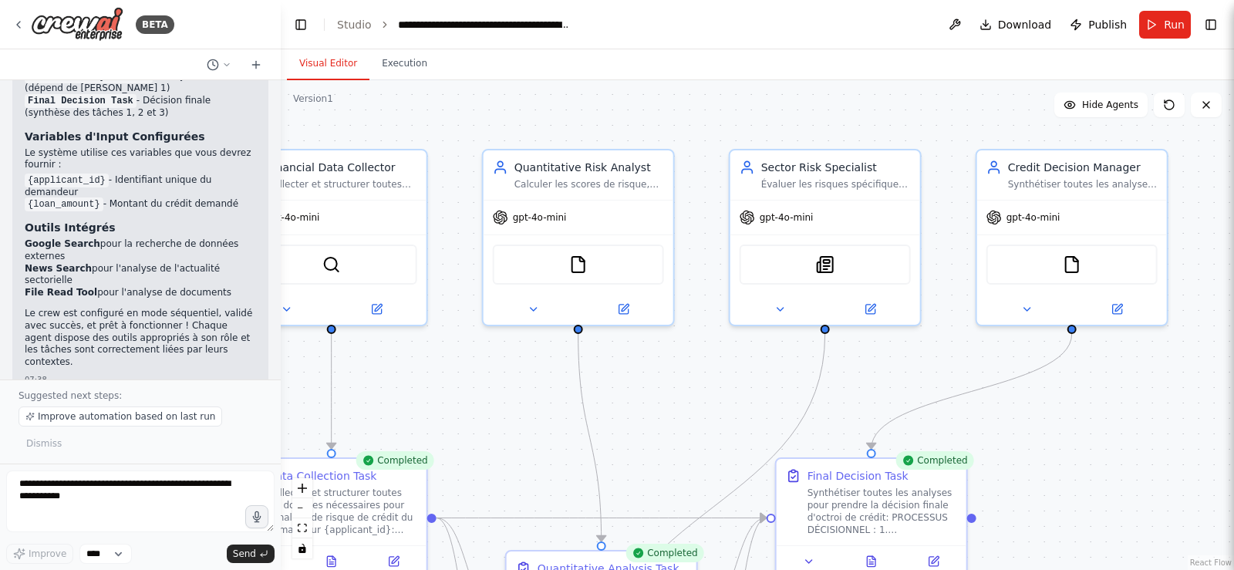
scroll to position [5678, 0]
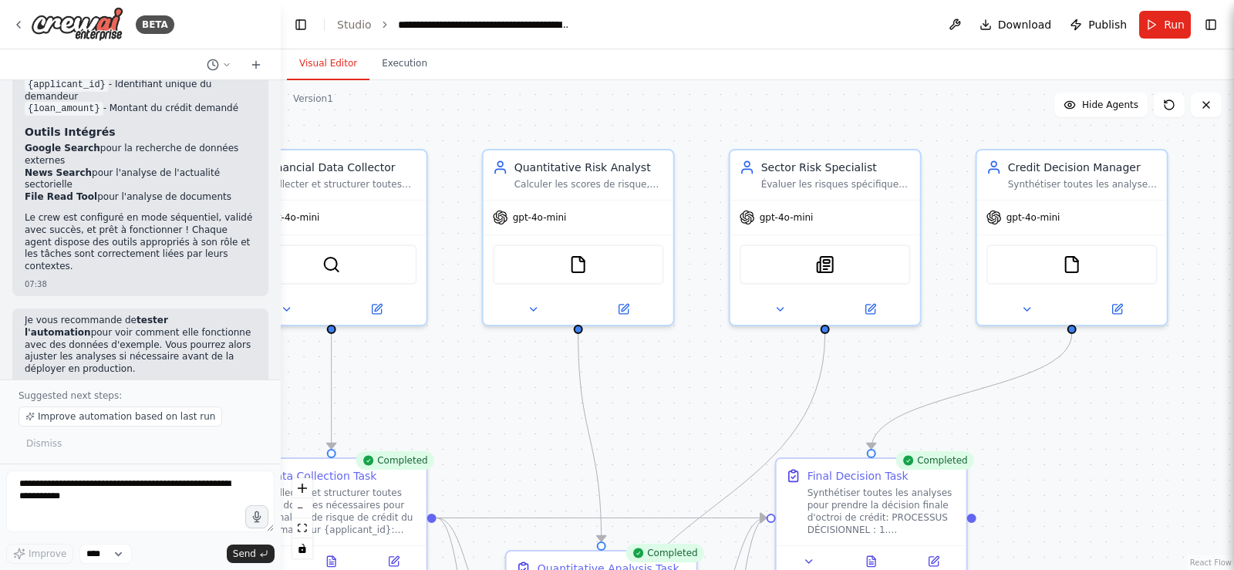
drag, startPoint x: 309, startPoint y: 180, endPoint x: 281, endPoint y: 181, distance: 27.8
click at [281, 181] on div "BETA Prompt Crew AI - Système d'Analyse de Risque de Crédit Multi-Dimensionnell…" at bounding box center [617, 285] width 1234 height 570
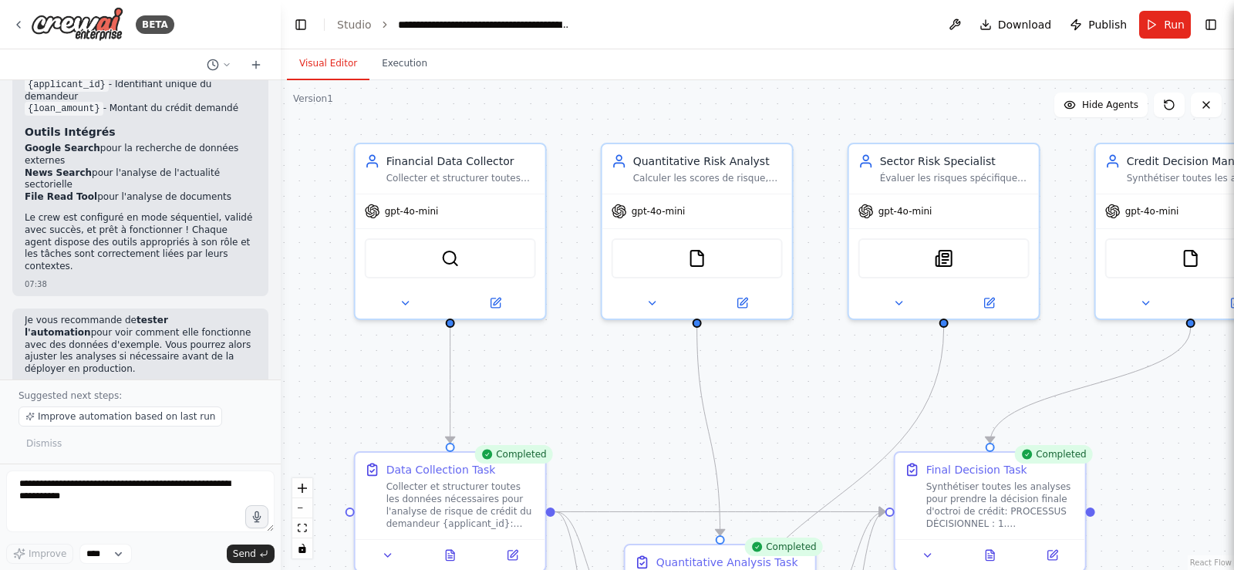
drag, startPoint x: 444, startPoint y: 113, endPoint x: 562, endPoint y: 106, distance: 118.9
click at [562, 106] on div ".deletable-edge-delete-btn { width: 20px; height: 20px; border: 0px solid #ffff…" at bounding box center [757, 325] width 953 height 490
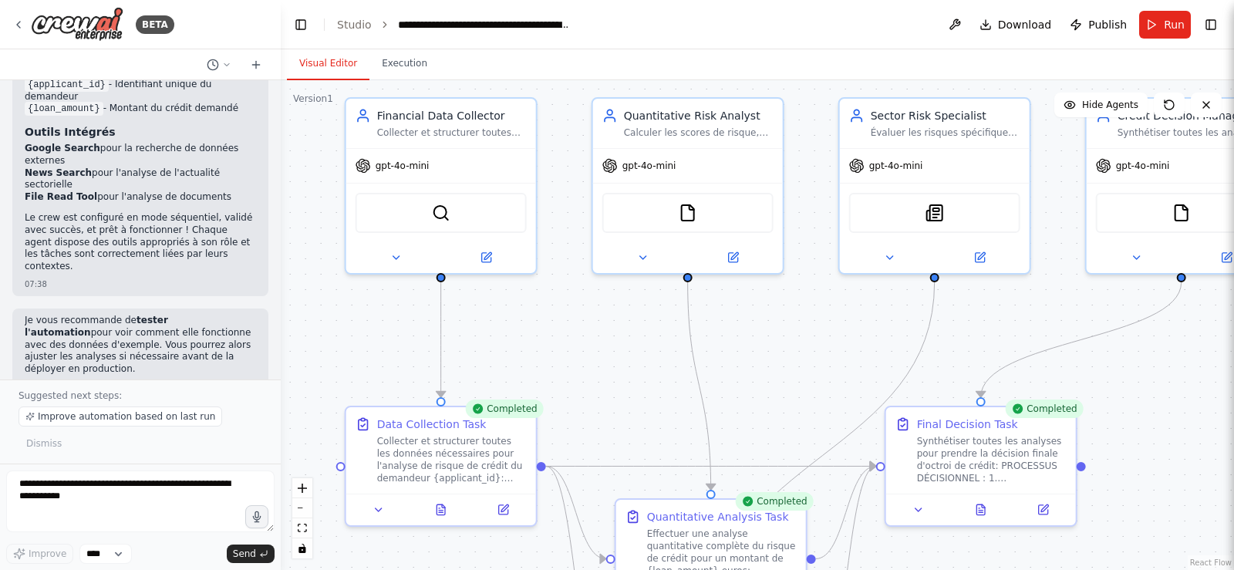
drag, startPoint x: 575, startPoint y: 379, endPoint x: 566, endPoint y: 334, distance: 45.7
click at [566, 334] on div ".deletable-edge-delete-btn { width: 20px; height: 20px; border: 0px solid #ffff…" at bounding box center [757, 325] width 953 height 490
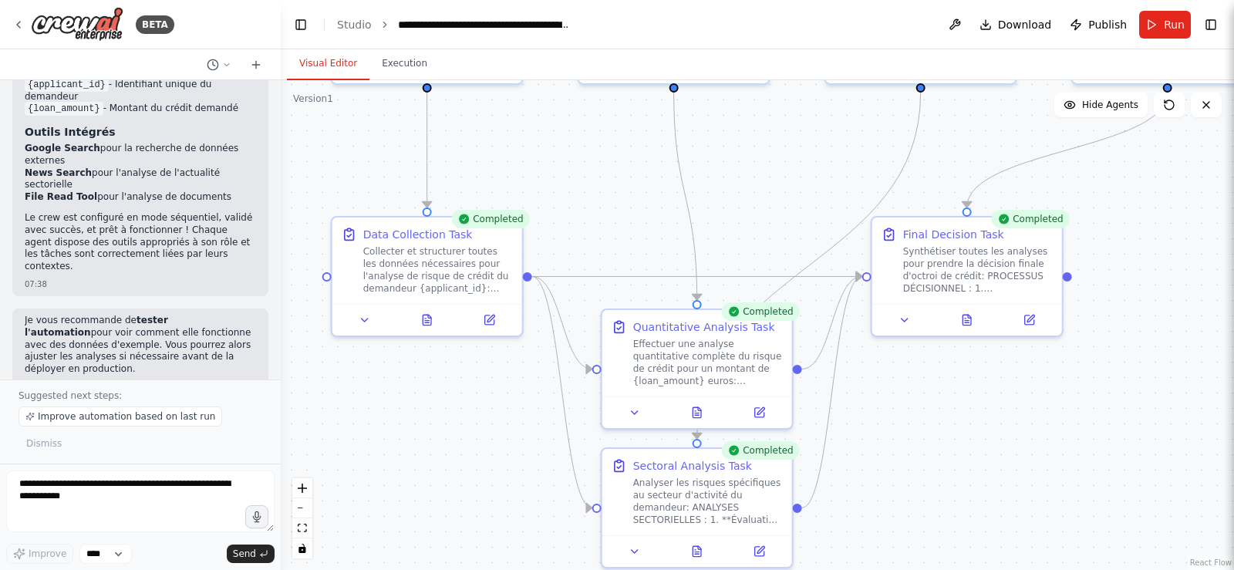
drag, startPoint x: 591, startPoint y: 367, endPoint x: 577, endPoint y: 177, distance: 190.3
click at [577, 177] on div ".deletable-edge-delete-btn { width: 20px; height: 20px; border: 0px solid #ffff…" at bounding box center [757, 325] width 953 height 490
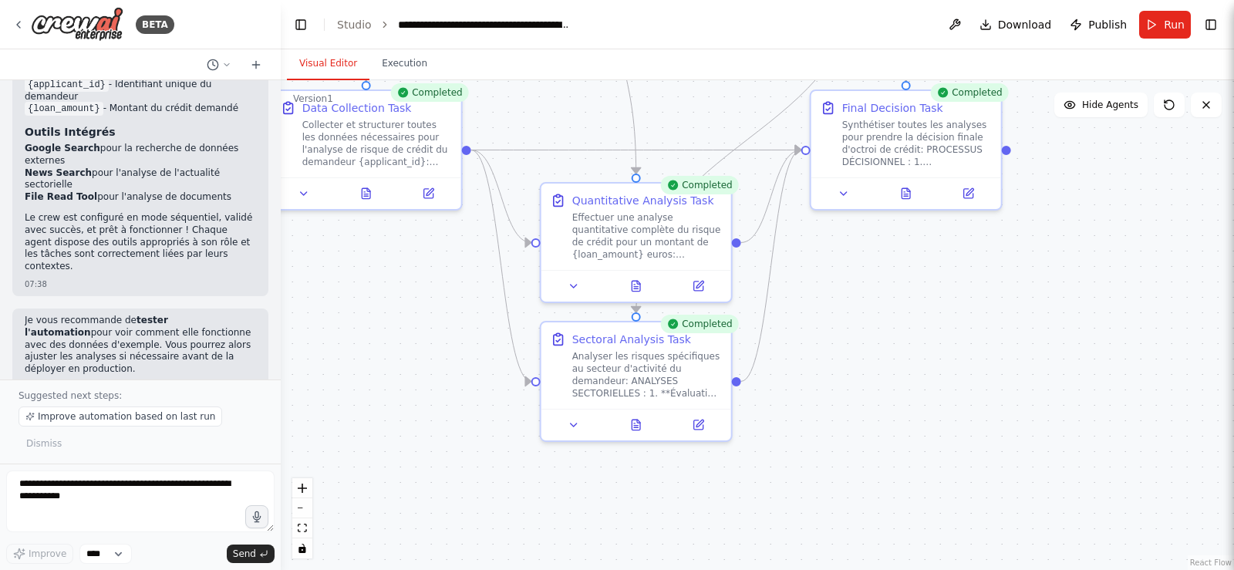
drag, startPoint x: 450, startPoint y: 403, endPoint x: 436, endPoint y: 364, distance: 41.0
click at [436, 364] on div ".deletable-edge-delete-btn { width: 20px; height: 20px; border: 0px solid #ffff…" at bounding box center [757, 325] width 953 height 490
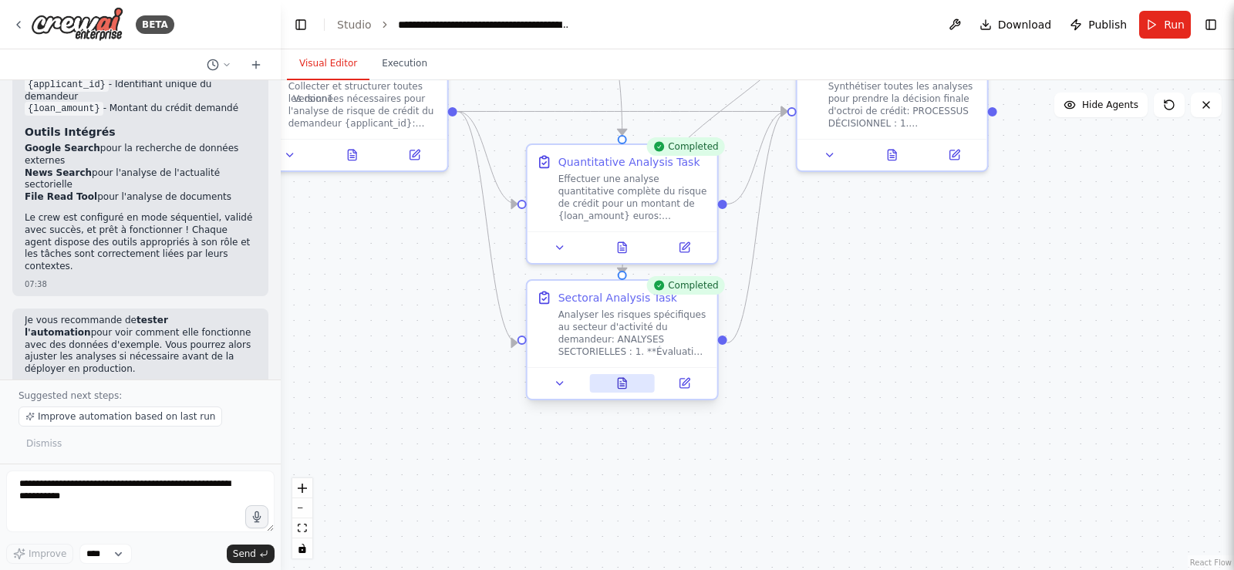
click at [620, 380] on icon at bounding box center [622, 383] width 8 height 10
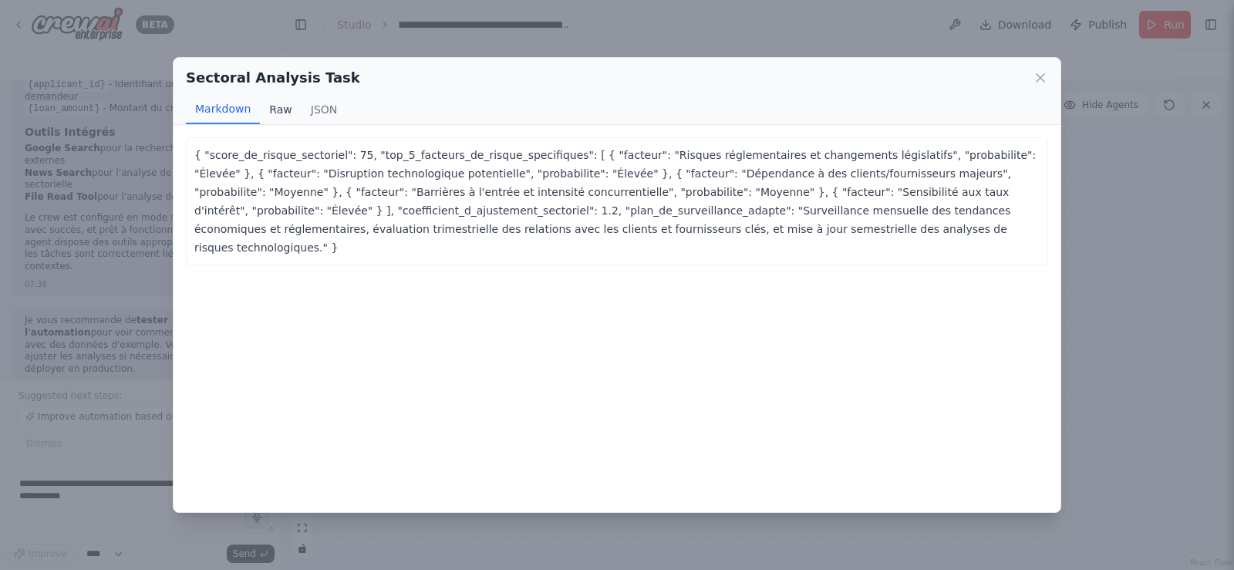
click at [275, 111] on button "Raw" at bounding box center [280, 109] width 41 height 29
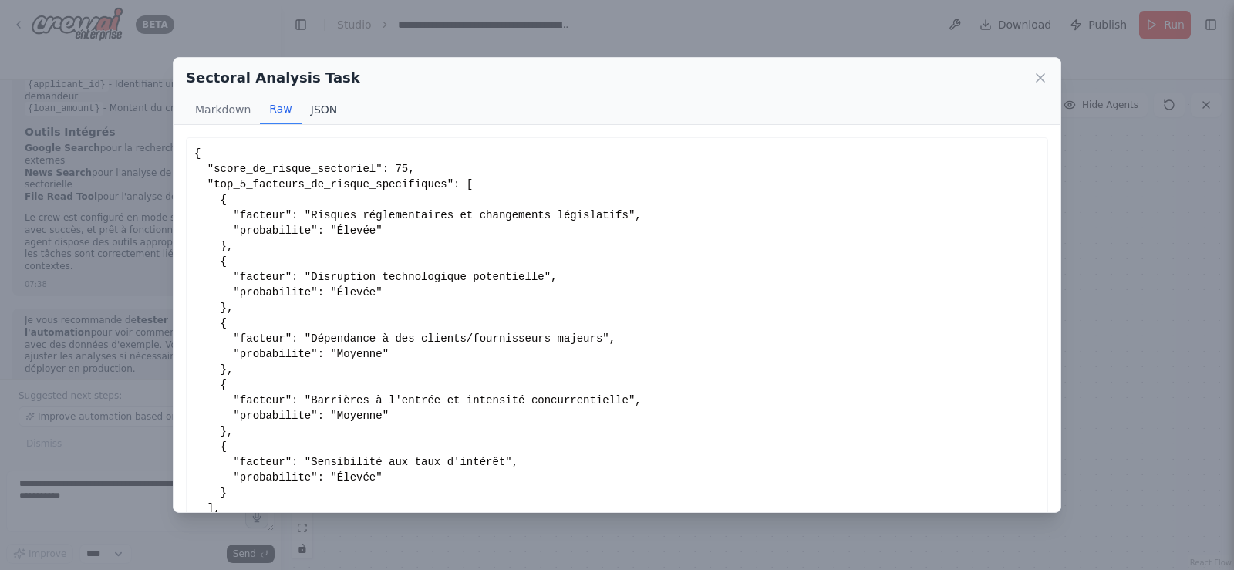
click at [322, 113] on button "JSON" at bounding box center [325, 109] width 46 height 29
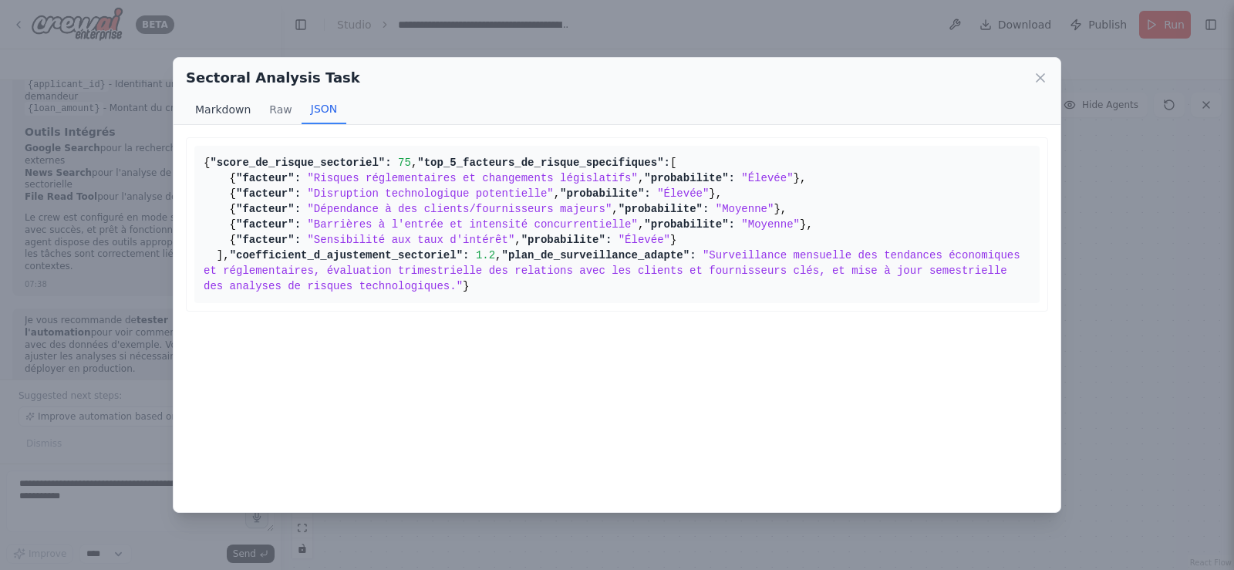
click at [209, 116] on button "Markdown" at bounding box center [223, 109] width 74 height 29
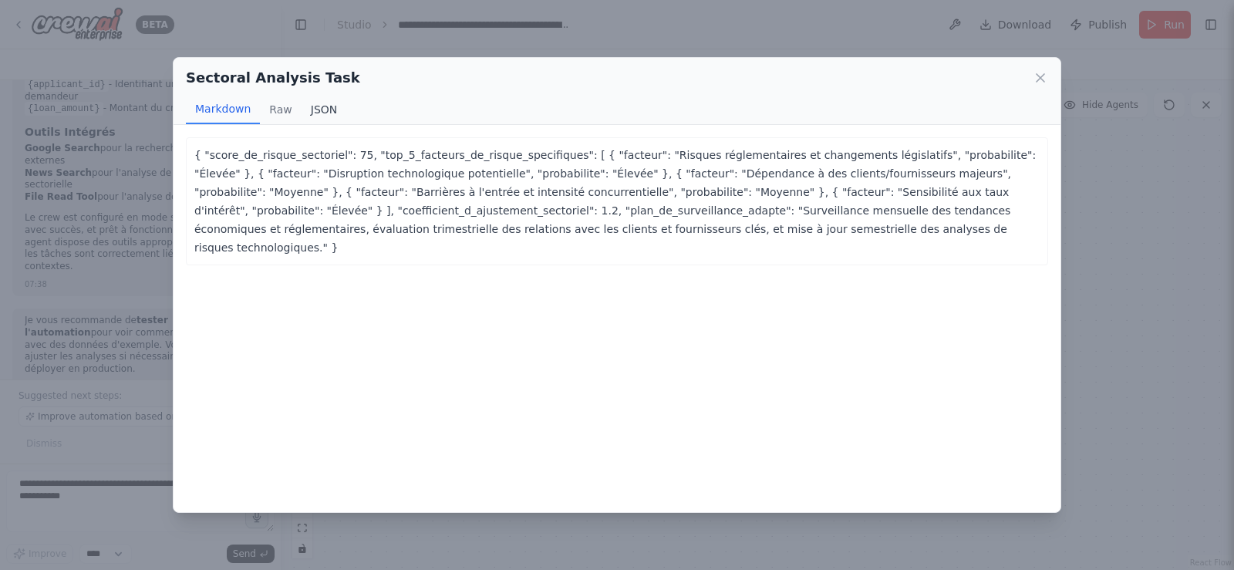
click at [336, 116] on button "JSON" at bounding box center [325, 109] width 46 height 29
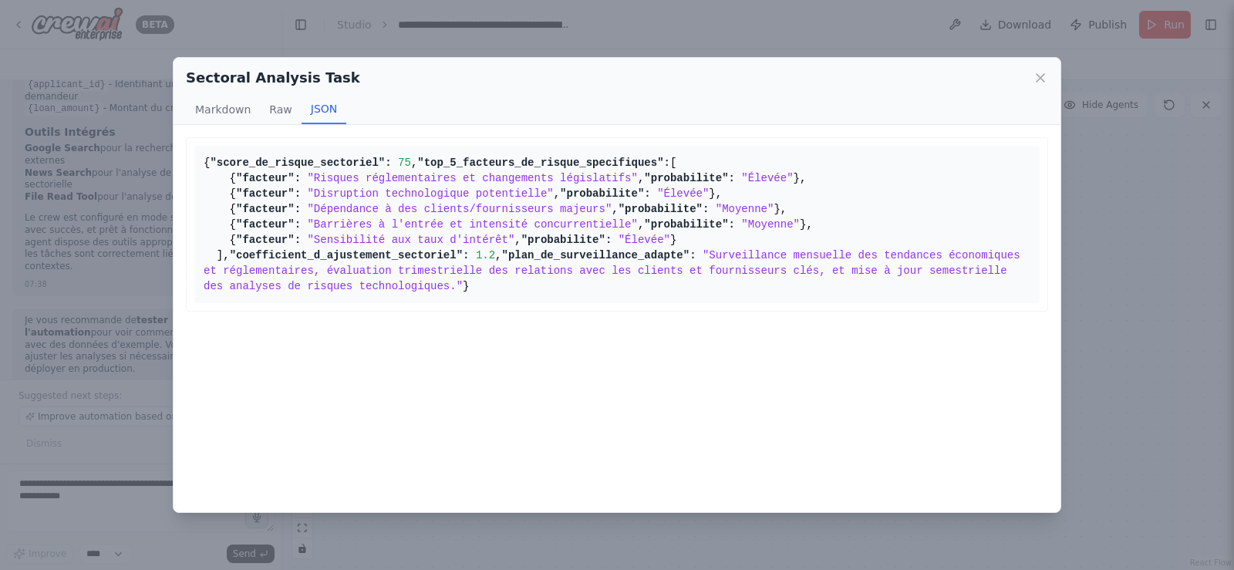
scroll to position [105, 0]
click at [275, 116] on button "Raw" at bounding box center [280, 109] width 41 height 29
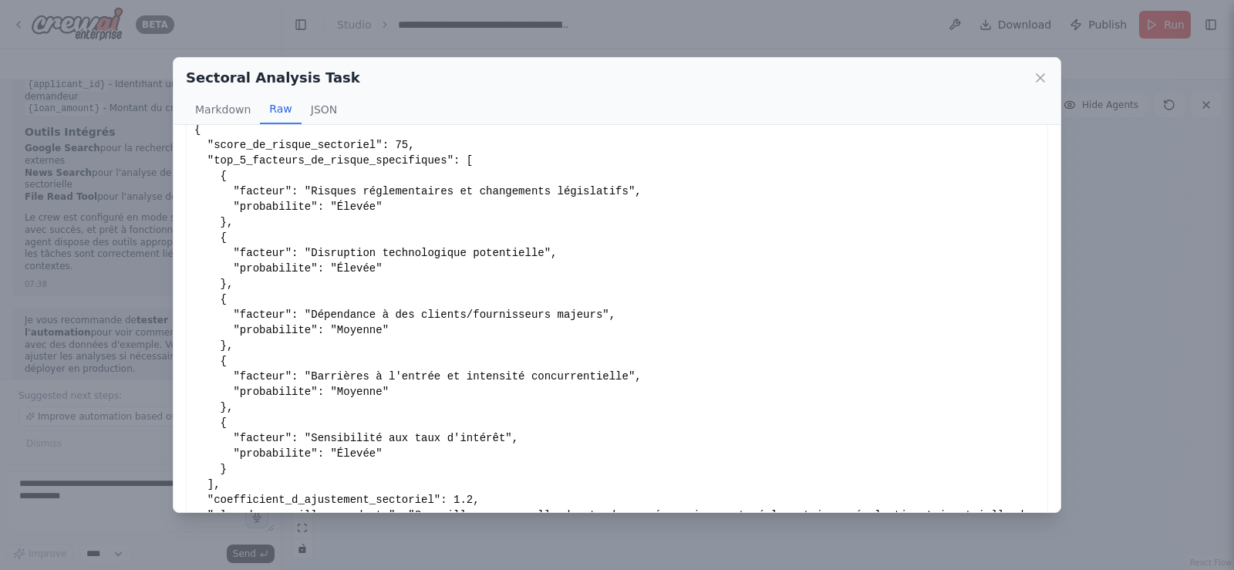
scroll to position [0, 0]
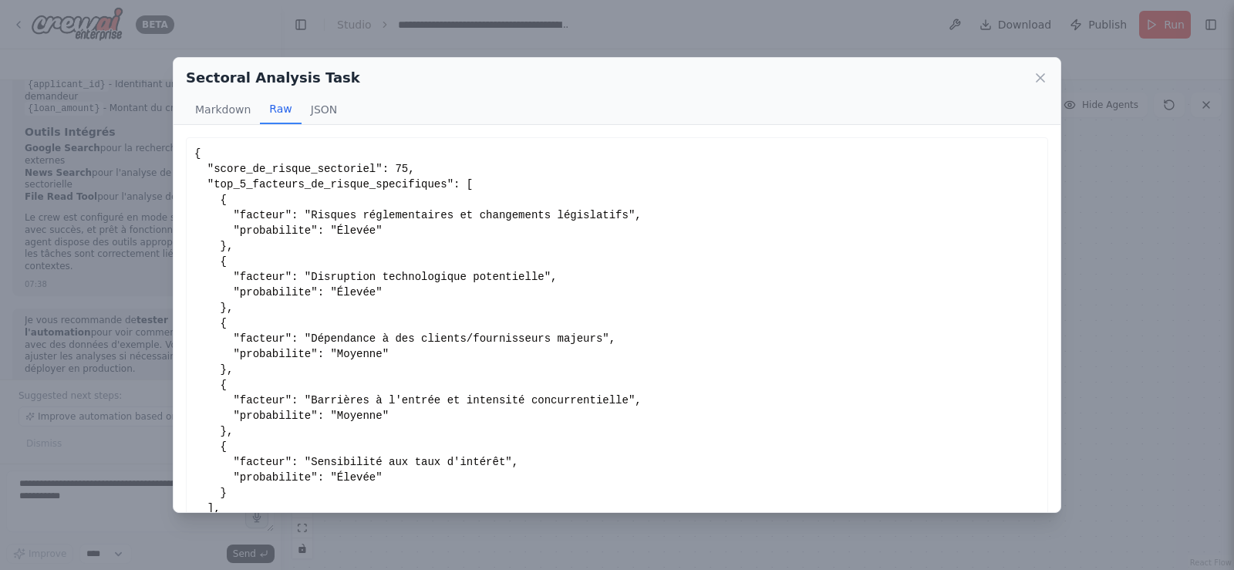
click at [1031, 78] on div "Sectoral Analysis Task" at bounding box center [617, 78] width 862 height 22
click at [1041, 78] on icon at bounding box center [1041, 78] width 8 height 8
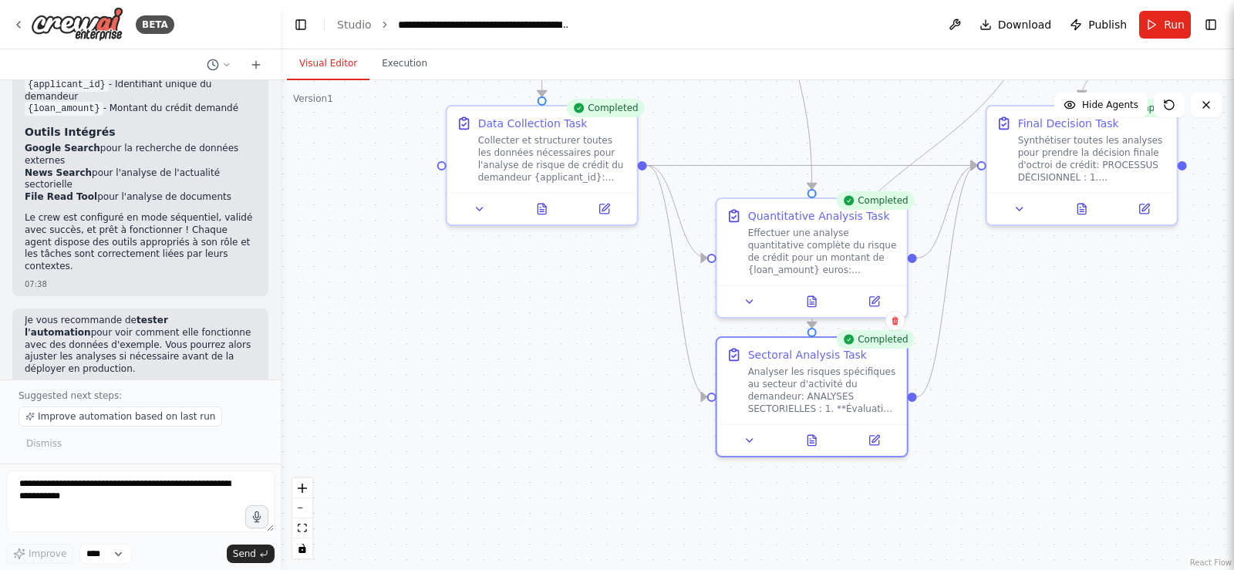
drag, startPoint x: 390, startPoint y: 261, endPoint x: 579, endPoint y: 315, distance: 197.3
click at [579, 315] on div ".deletable-edge-delete-btn { width: 20px; height: 20px; border: 0px solid #ffff…" at bounding box center [757, 325] width 953 height 490
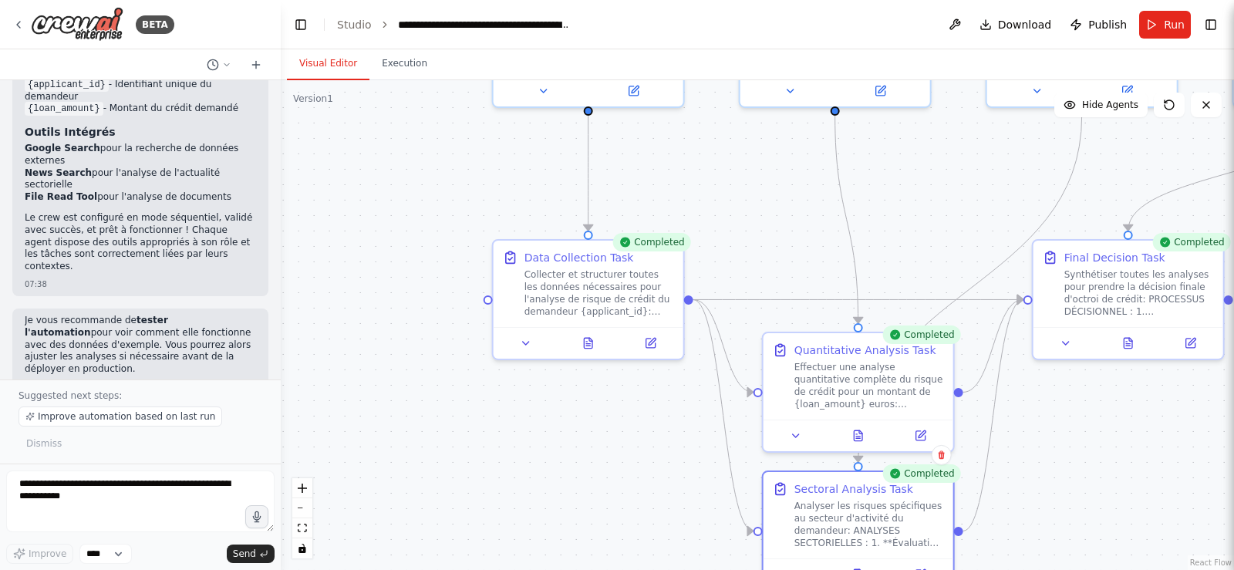
drag, startPoint x: 403, startPoint y: 191, endPoint x: 450, endPoint y: 404, distance: 219.0
click at [450, 404] on div ".deletable-edge-delete-btn { width: 20px; height: 20px; border: 0px solid #ffff…" at bounding box center [757, 325] width 953 height 490
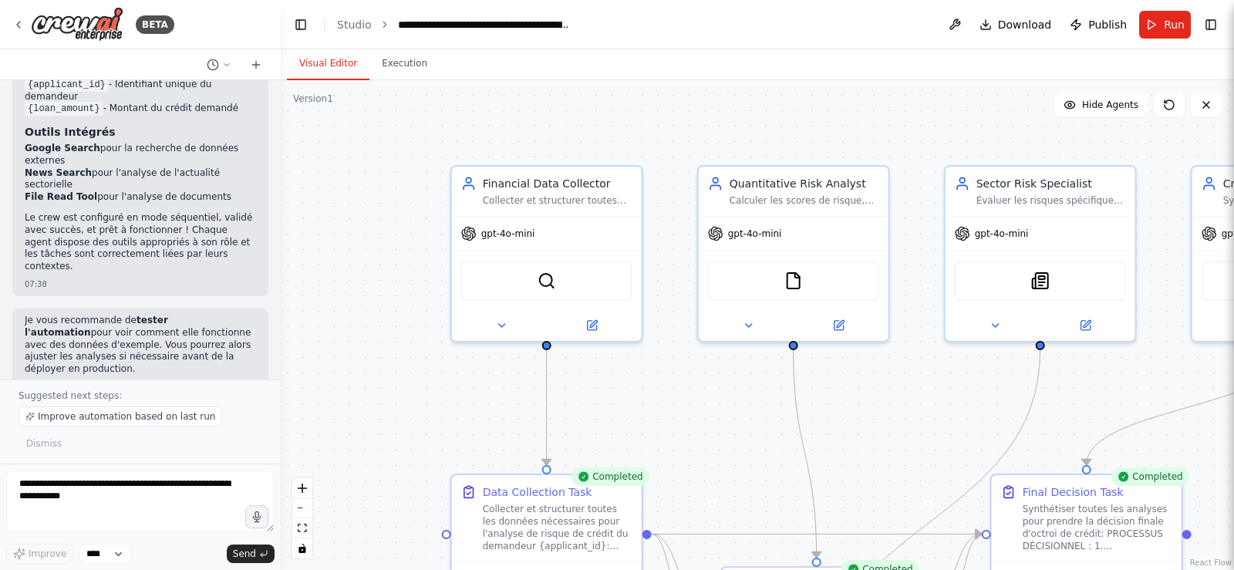
drag, startPoint x: 435, startPoint y: 269, endPoint x: 409, endPoint y: 341, distance: 76.4
click at [409, 341] on div ".deletable-edge-delete-btn { width: 20px; height: 20px; border: 0px solid #ffff…" at bounding box center [757, 325] width 953 height 490
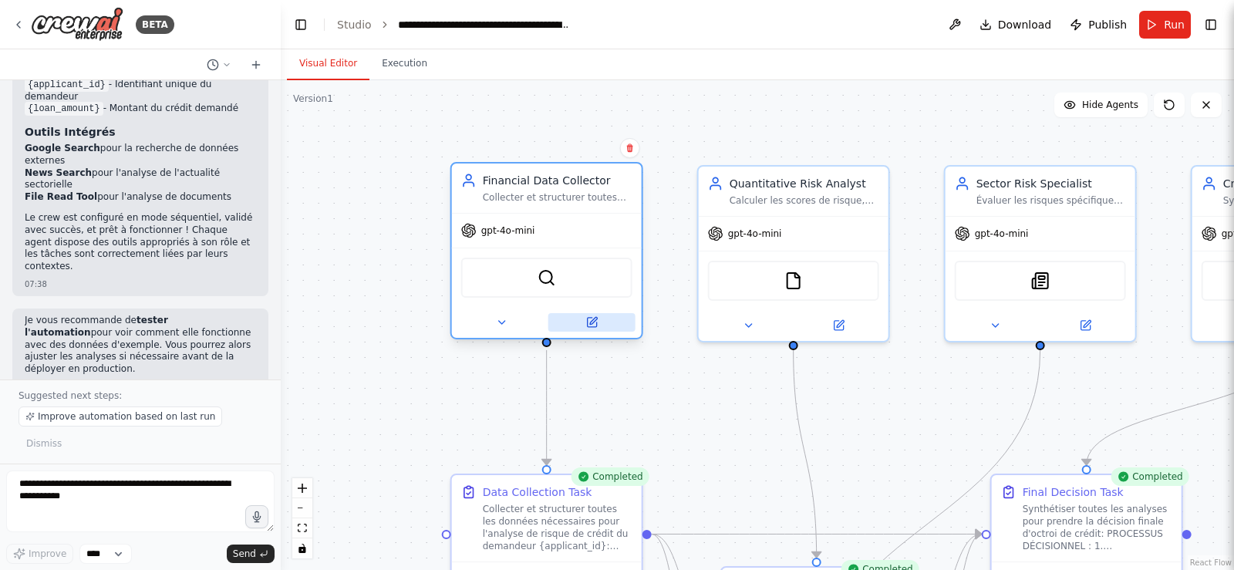
click at [595, 322] on icon at bounding box center [591, 322] width 9 height 9
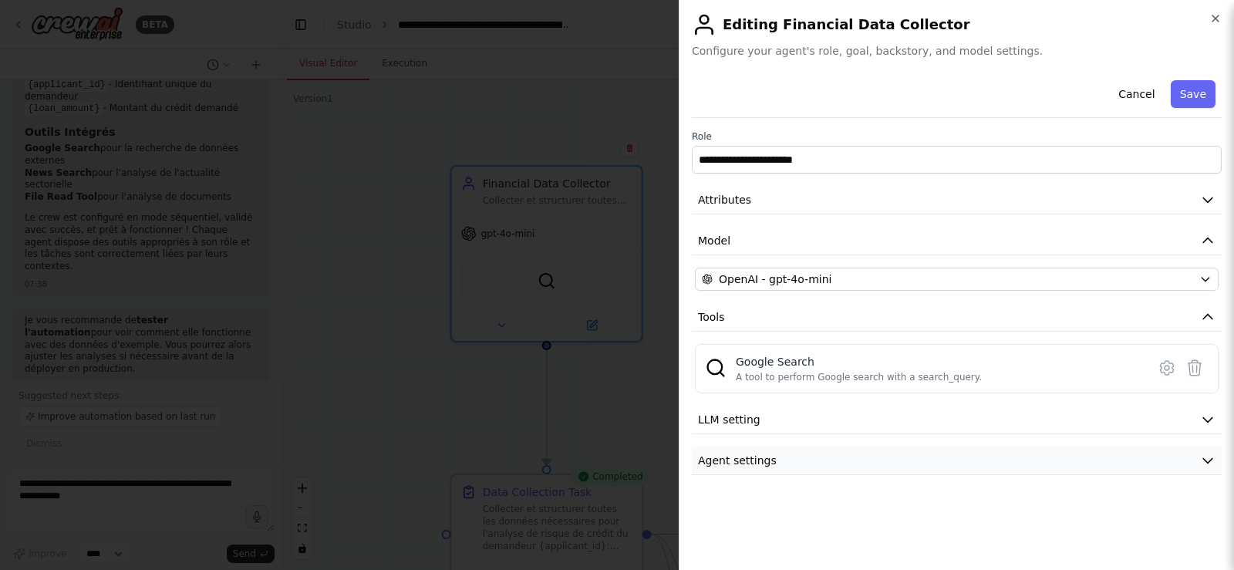
click at [1168, 460] on button "Agent settings" at bounding box center [957, 461] width 530 height 29
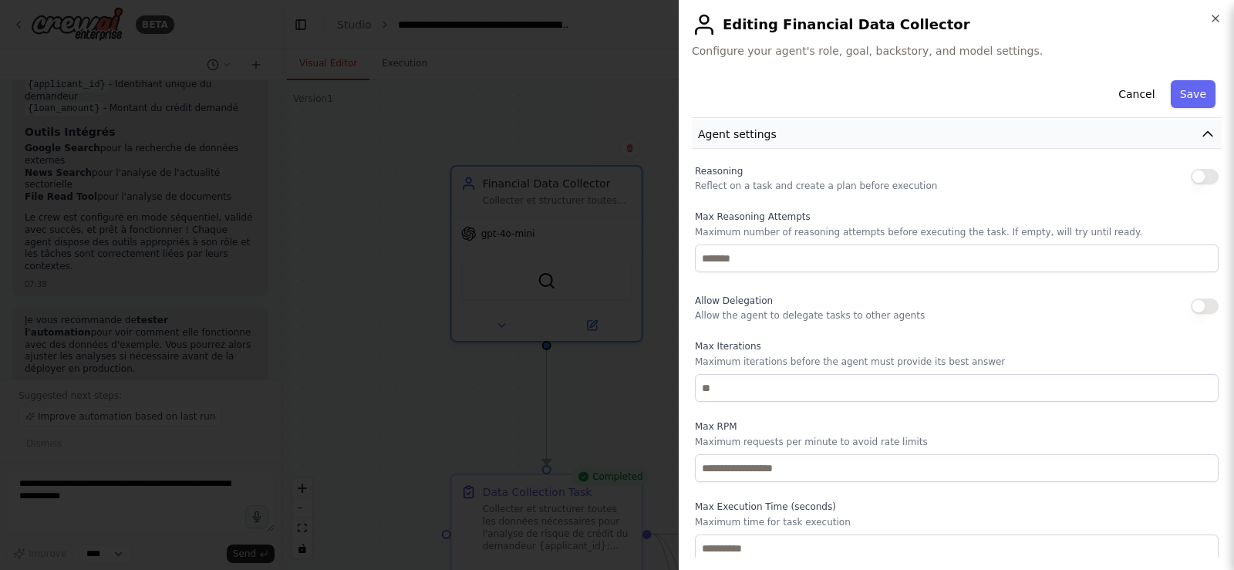
scroll to position [331, 0]
click at [383, 260] on div at bounding box center [617, 285] width 1234 height 570
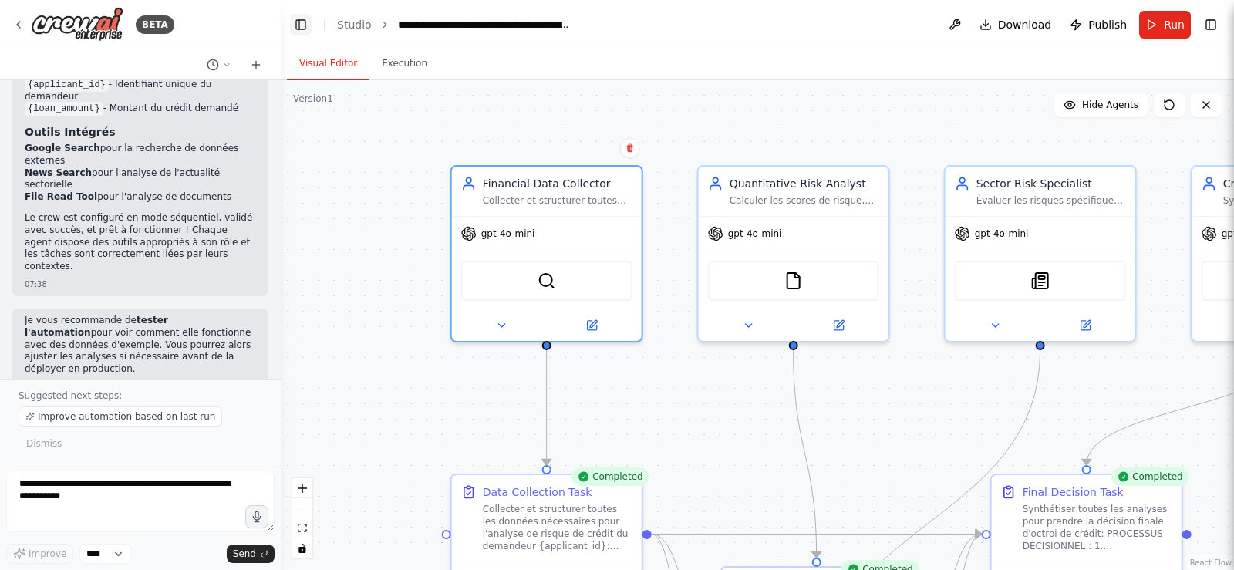
click at [299, 27] on button "Toggle Left Sidebar" at bounding box center [301, 25] width 22 height 22
